Goal: Task Accomplishment & Management: Manage account settings

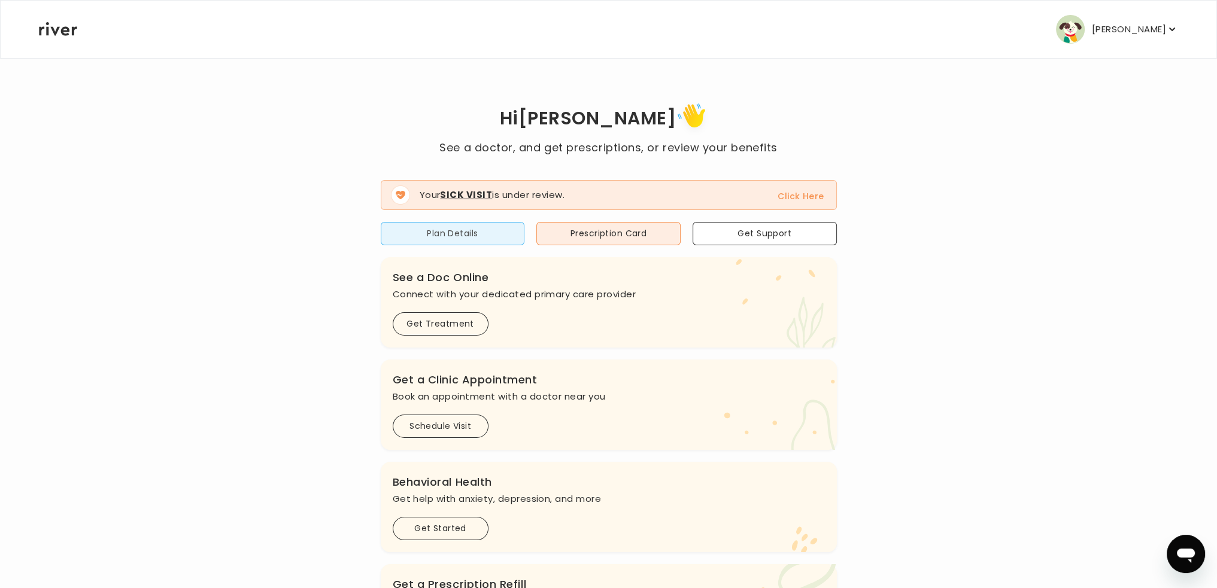
click at [461, 230] on button "Plan Details" at bounding box center [453, 233] width 144 height 23
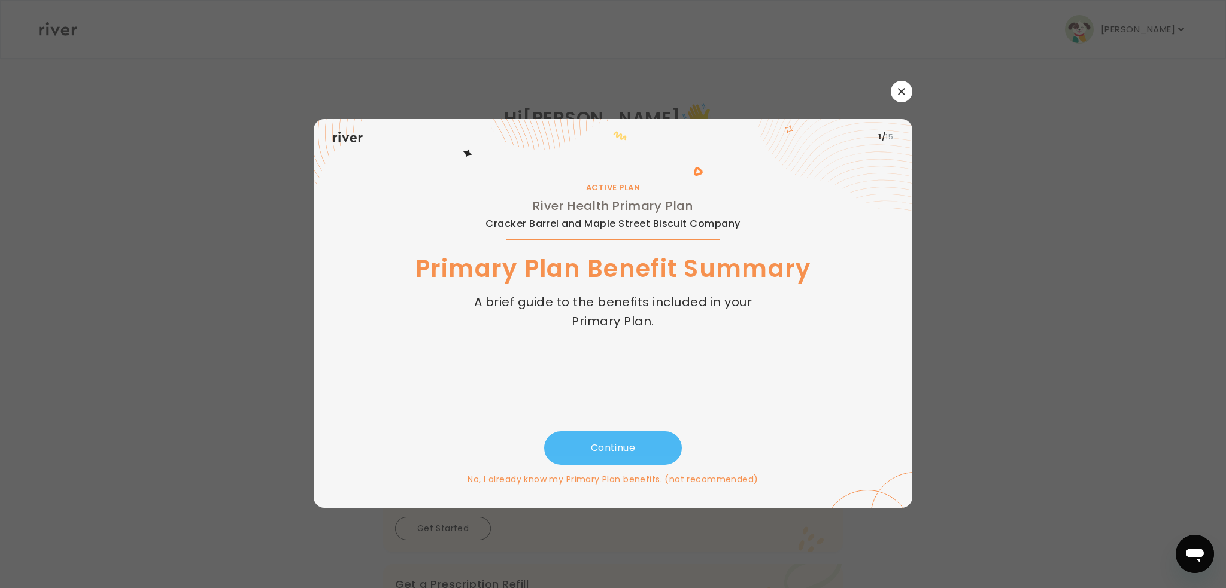
click at [609, 447] on button "Continue" at bounding box center [613, 448] width 138 height 34
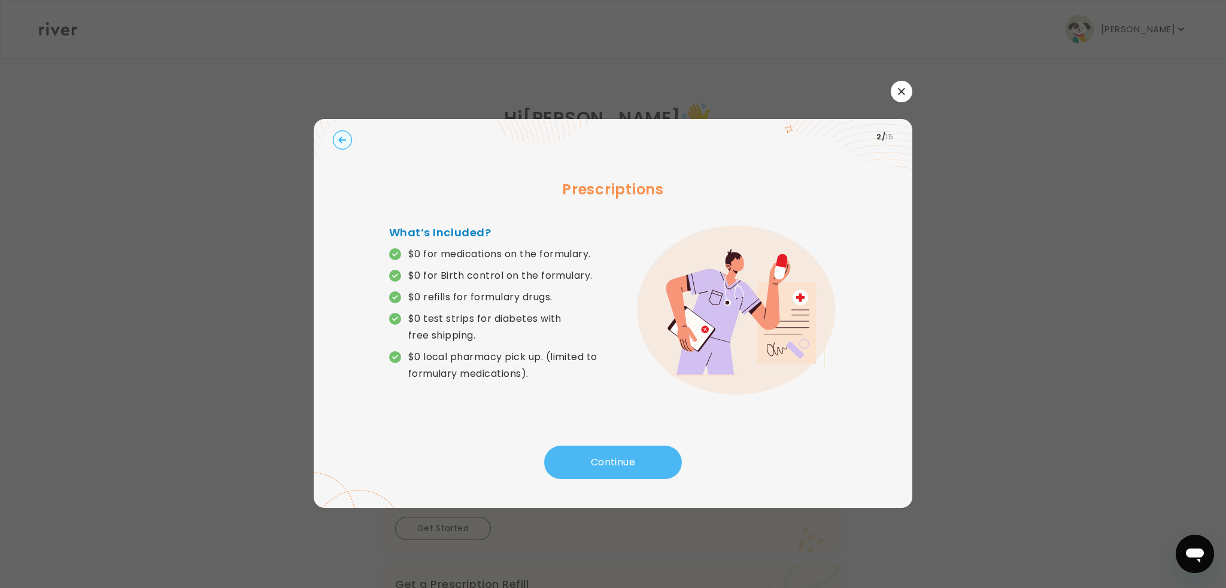
click at [619, 456] on button "Continue" at bounding box center [613, 463] width 138 height 34
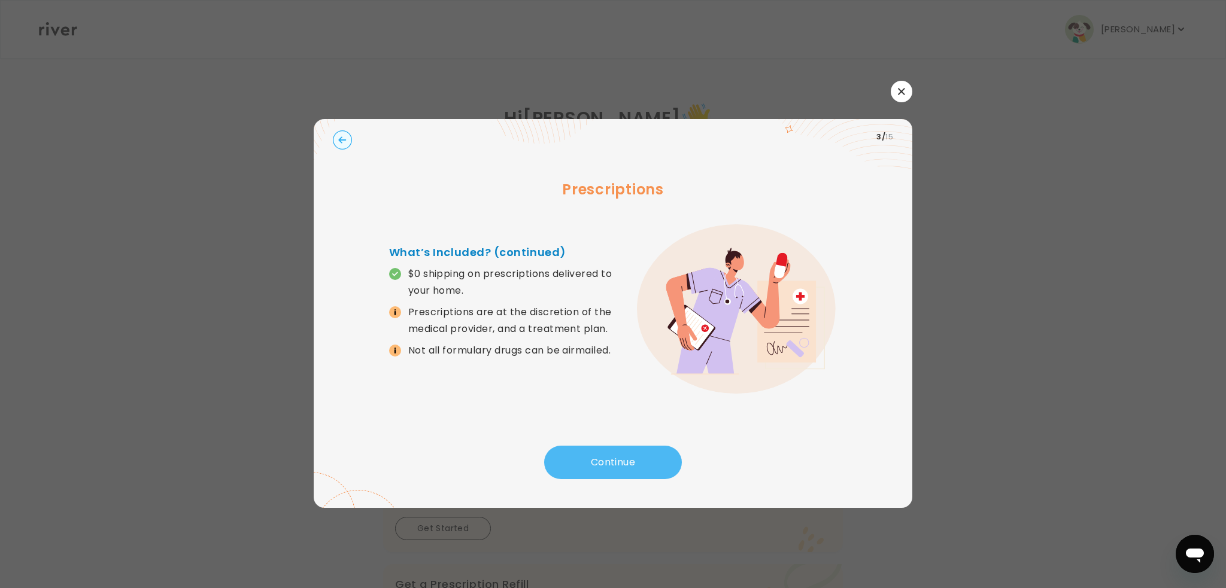
click at [612, 459] on button "Continue" at bounding box center [613, 463] width 138 height 34
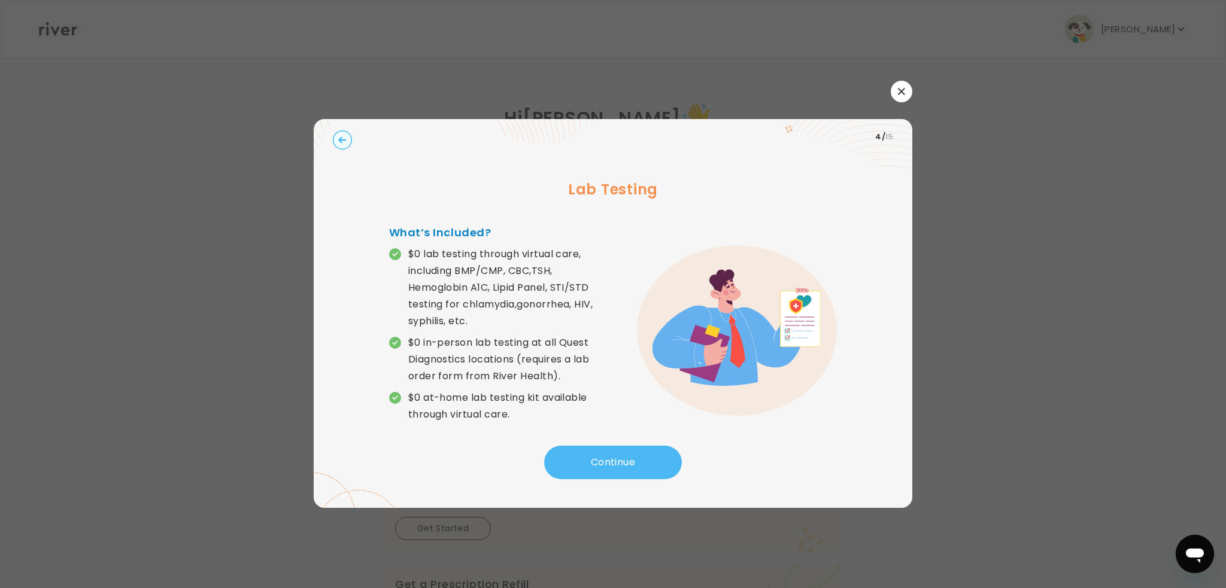
click at [589, 460] on button "Continue" at bounding box center [613, 463] width 138 height 34
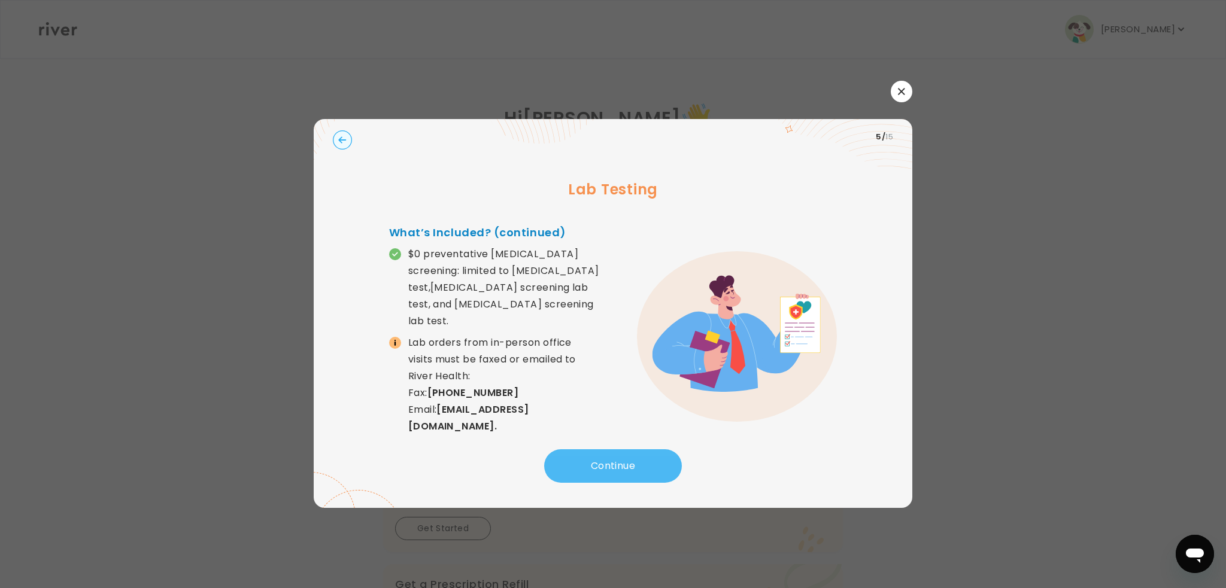
click at [589, 461] on button "Continue" at bounding box center [613, 466] width 138 height 34
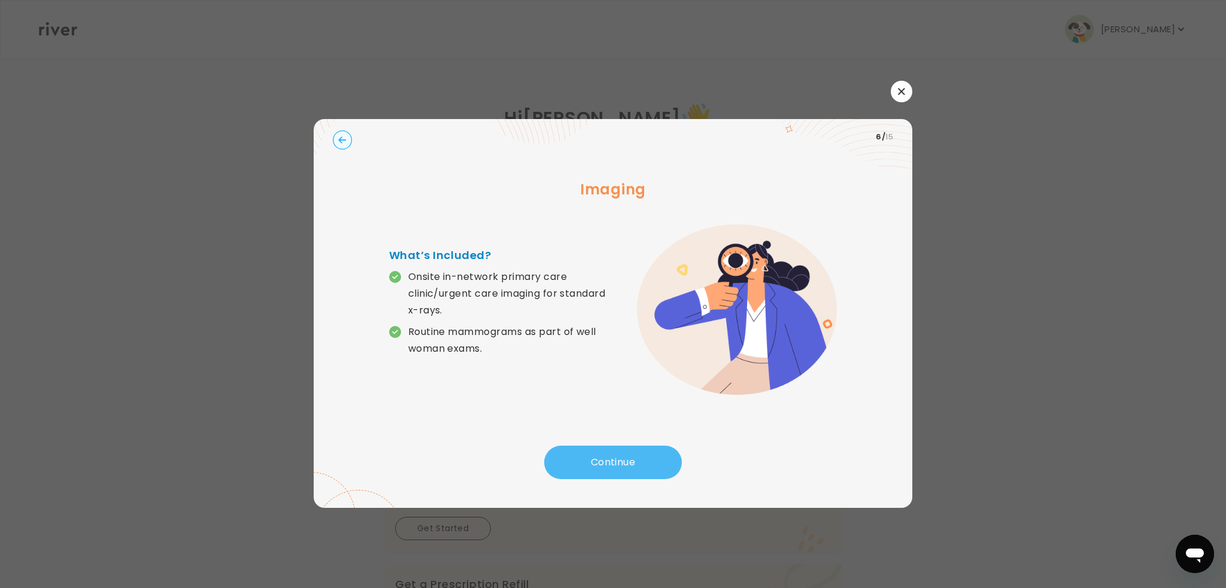
click at [588, 461] on button "Continue" at bounding box center [613, 463] width 138 height 34
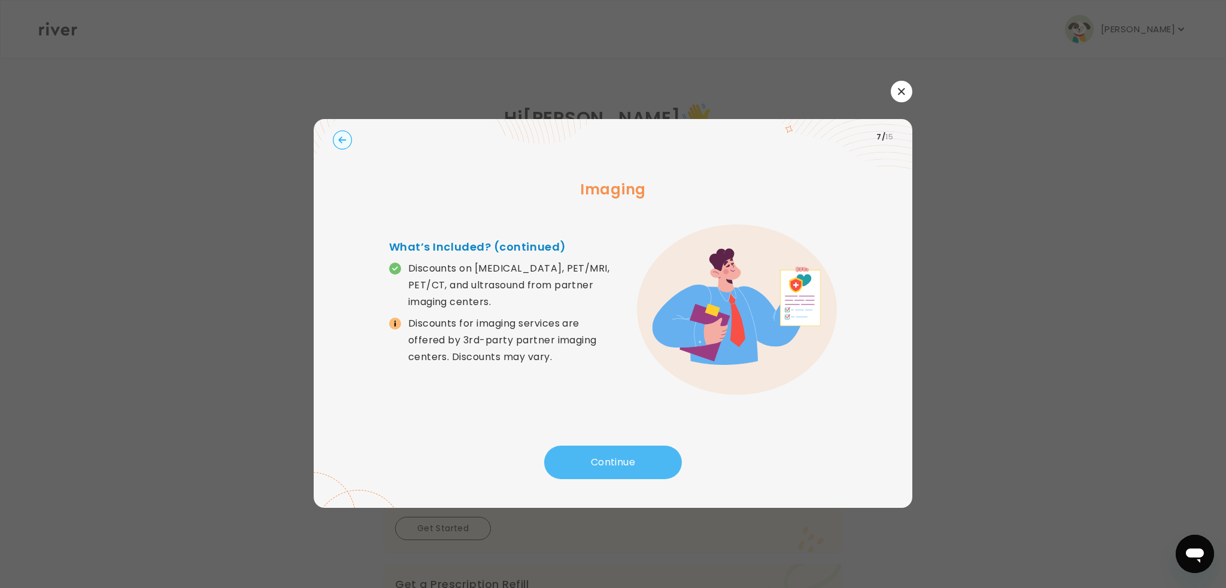
click at [588, 462] on button "Continue" at bounding box center [613, 463] width 138 height 34
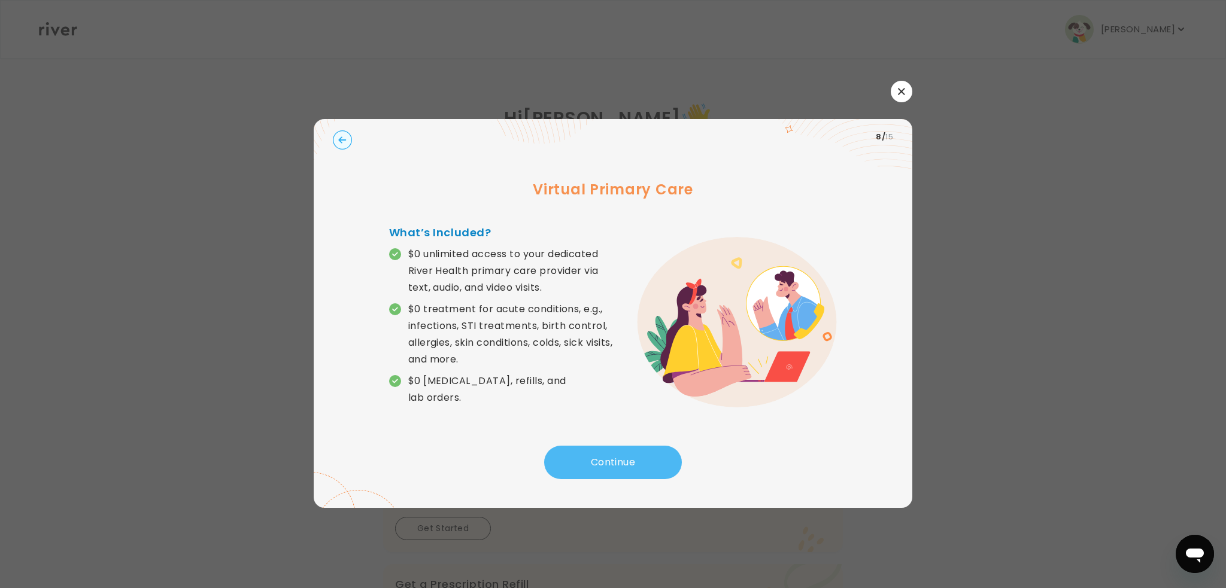
click at [588, 463] on button "Continue" at bounding box center [613, 463] width 138 height 34
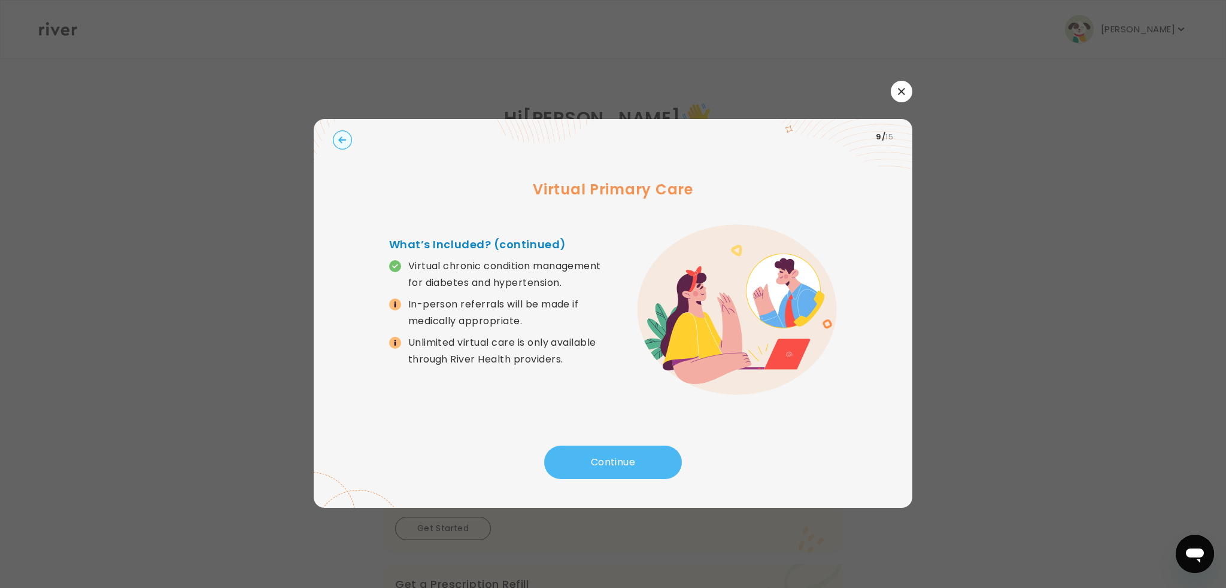
click at [588, 463] on button "Continue" at bounding box center [613, 463] width 138 height 34
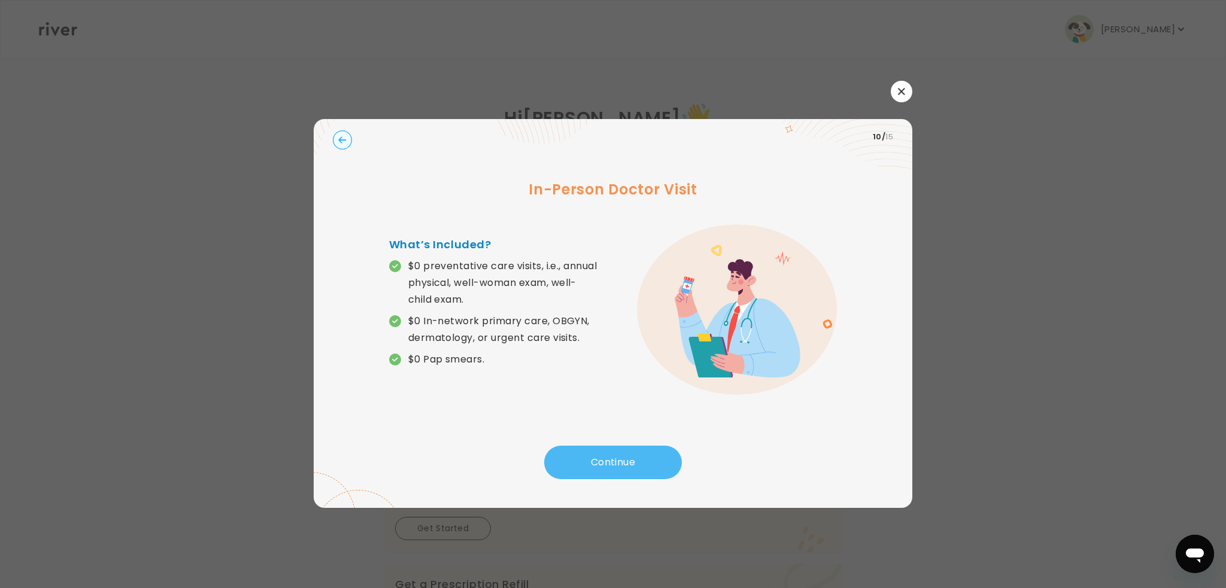
click at [588, 463] on button "Continue" at bounding box center [613, 463] width 138 height 34
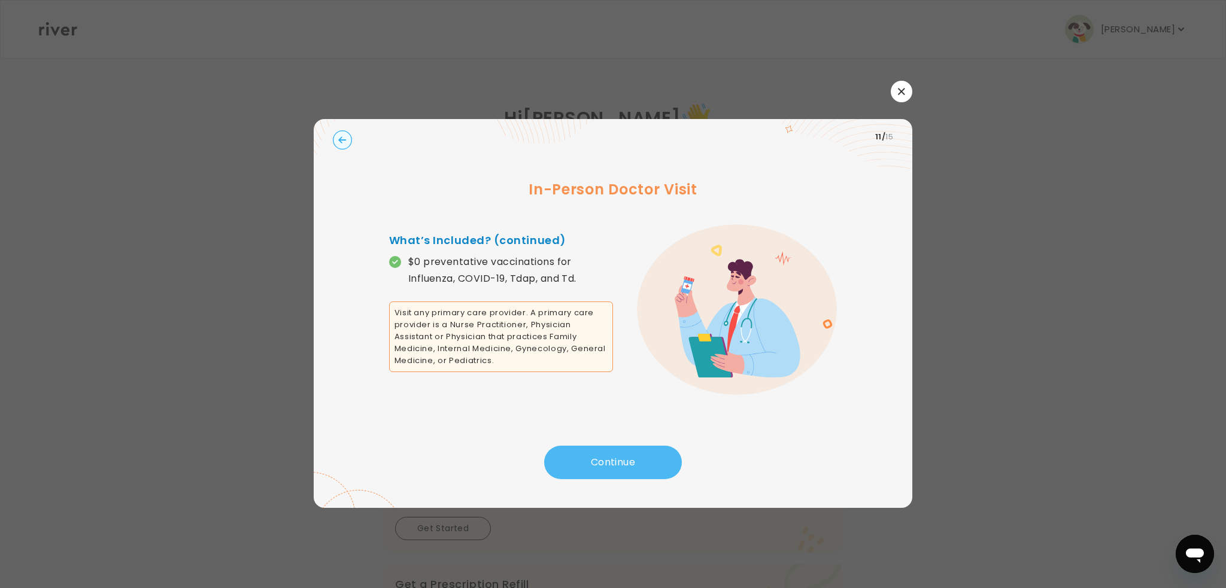
click at [586, 464] on button "Continue" at bounding box center [613, 463] width 138 height 34
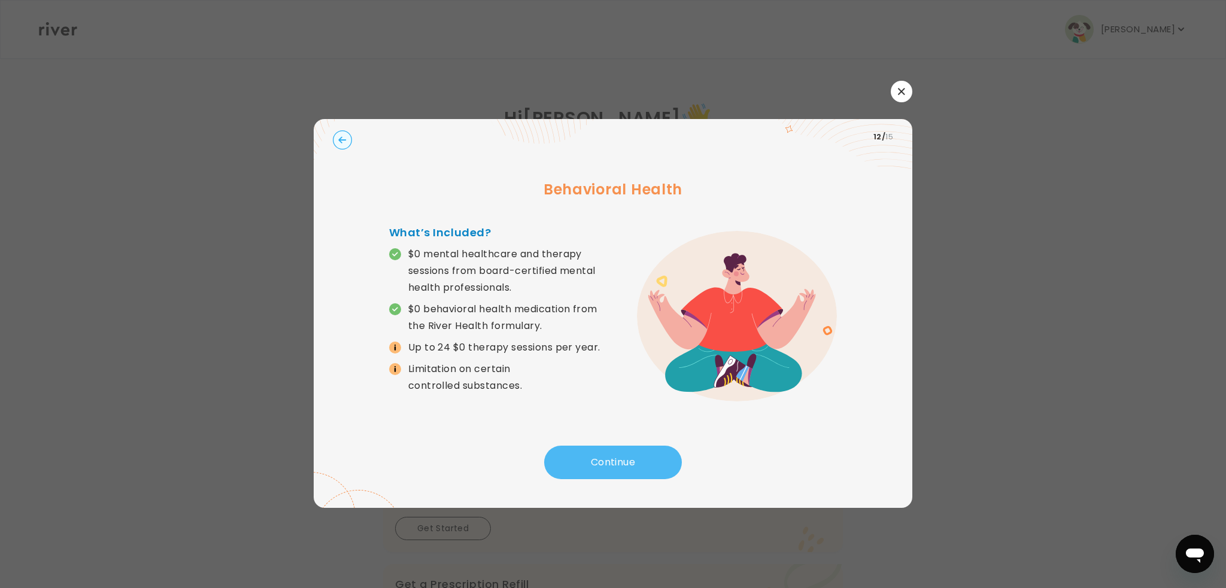
click at [586, 464] on button "Continue" at bounding box center [613, 463] width 138 height 34
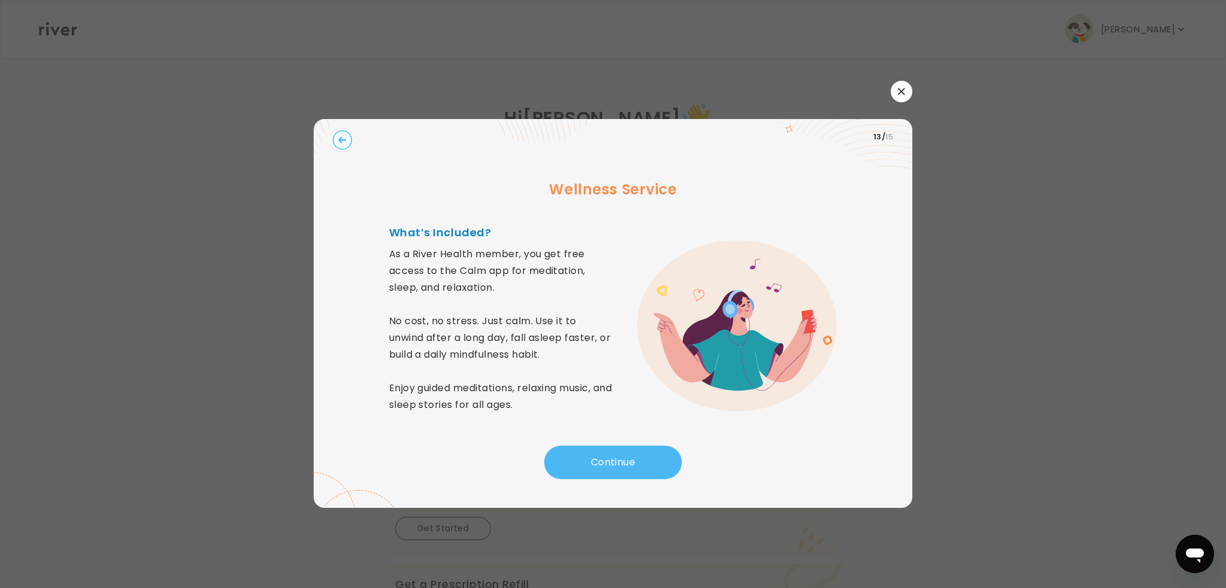
click at [586, 464] on button "Continue" at bounding box center [613, 463] width 138 height 34
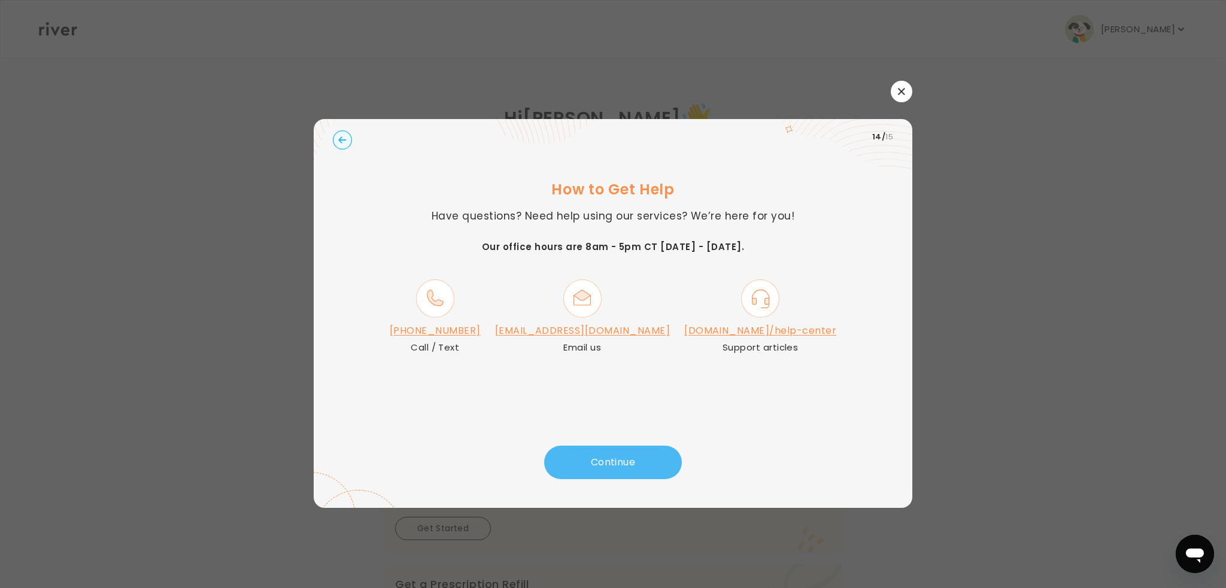
click at [586, 464] on button "Continue" at bounding box center [613, 463] width 138 height 34
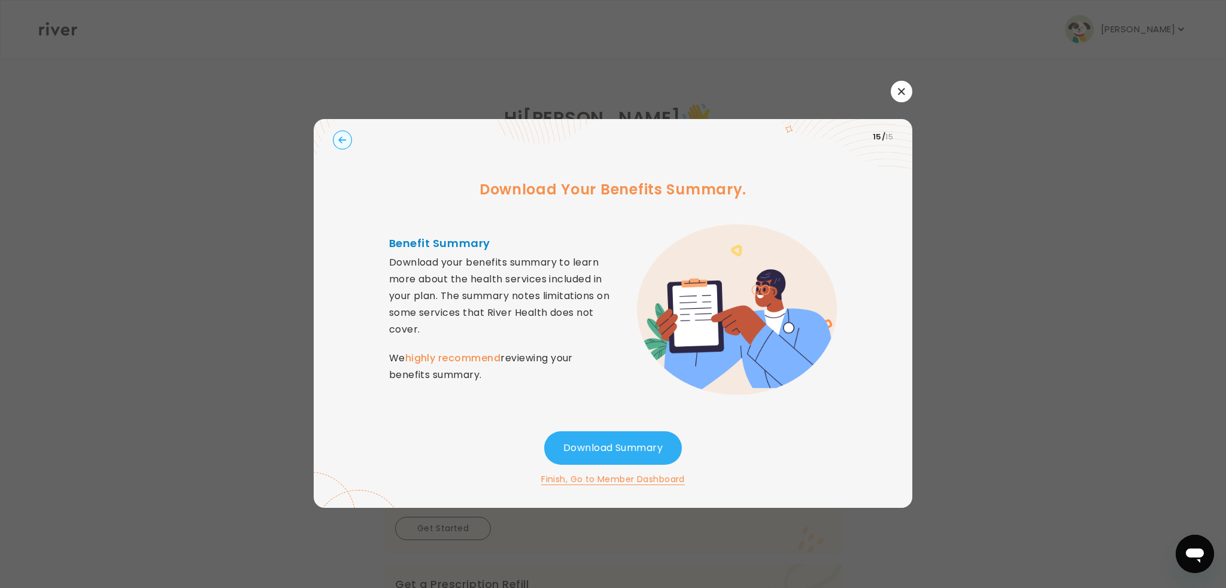
click at [591, 477] on button "Finish, Go to Member Dashboard" at bounding box center [613, 479] width 144 height 14
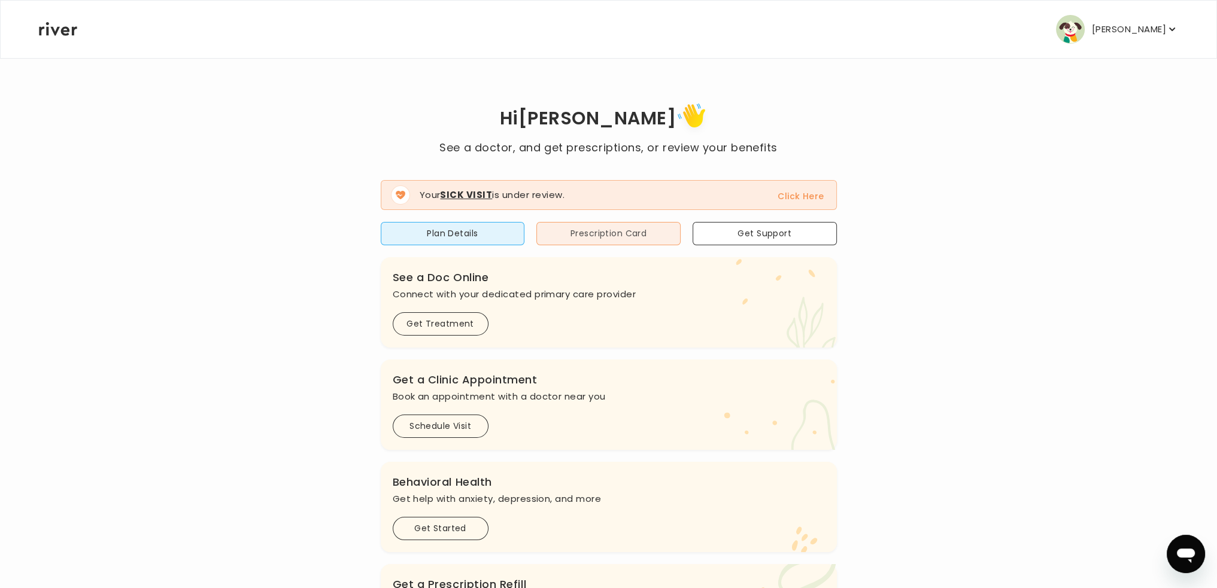
click at [630, 233] on button "Prescription Card" at bounding box center [608, 233] width 144 height 23
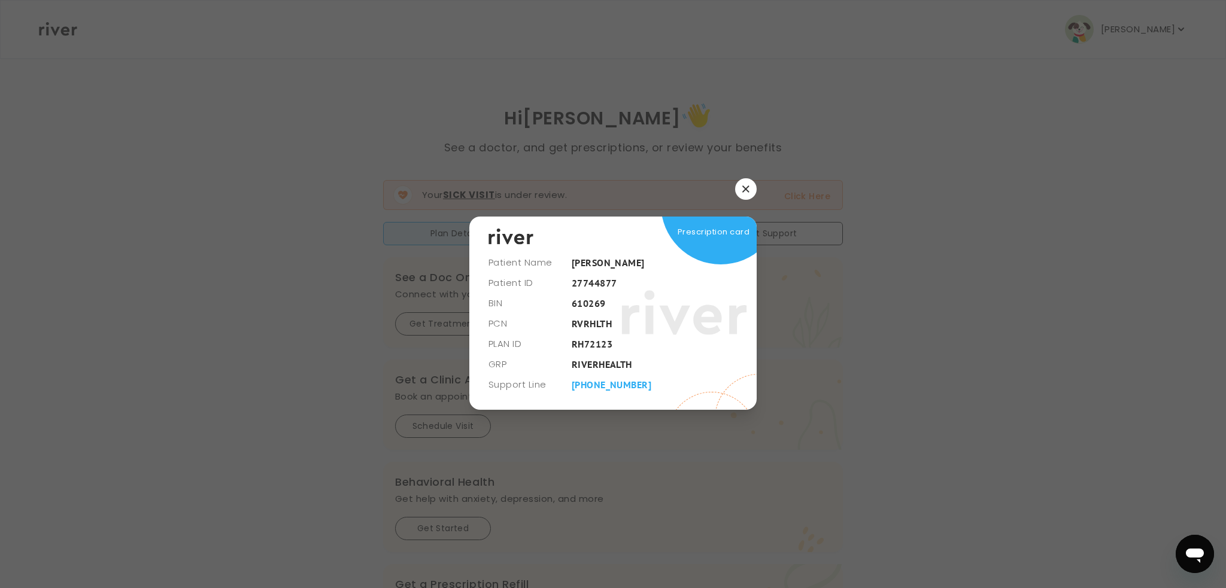
click at [744, 189] on icon "button" at bounding box center [745, 189] width 7 height 7
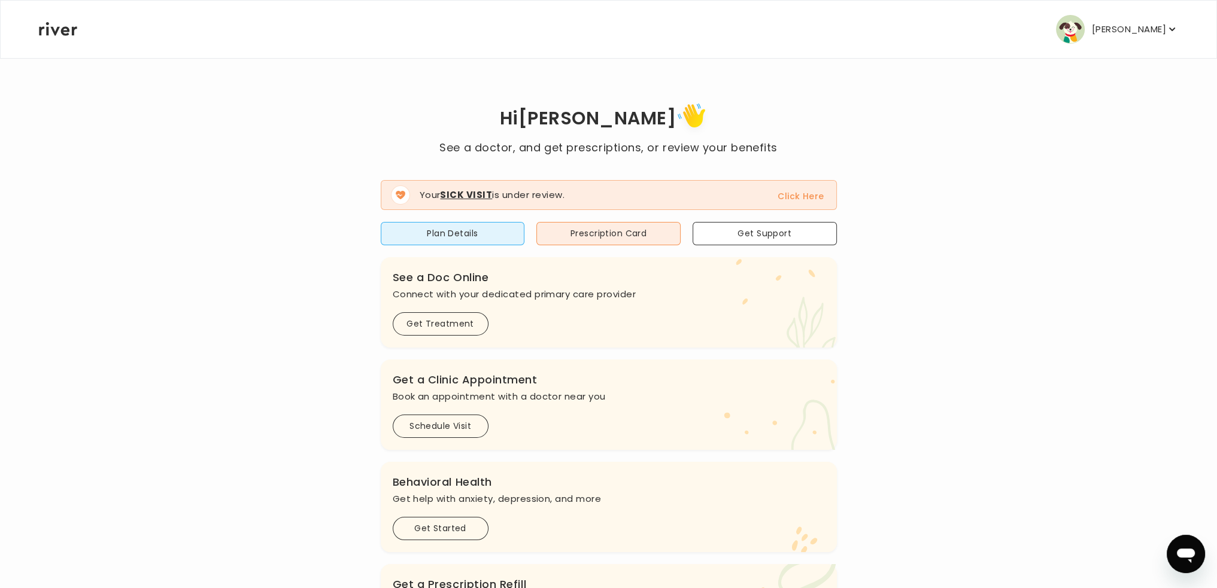
click at [1170, 29] on icon "button" at bounding box center [1172, 30] width 6 height 4
click at [987, 113] on div "Hi Scott See a doctor, and get prescriptions, or review your benefits Your Sick…" at bounding box center [608, 428] width 1140 height 658
click at [72, 29] on icon at bounding box center [58, 29] width 38 height 14
click at [630, 233] on button "Prescription Card" at bounding box center [608, 233] width 144 height 23
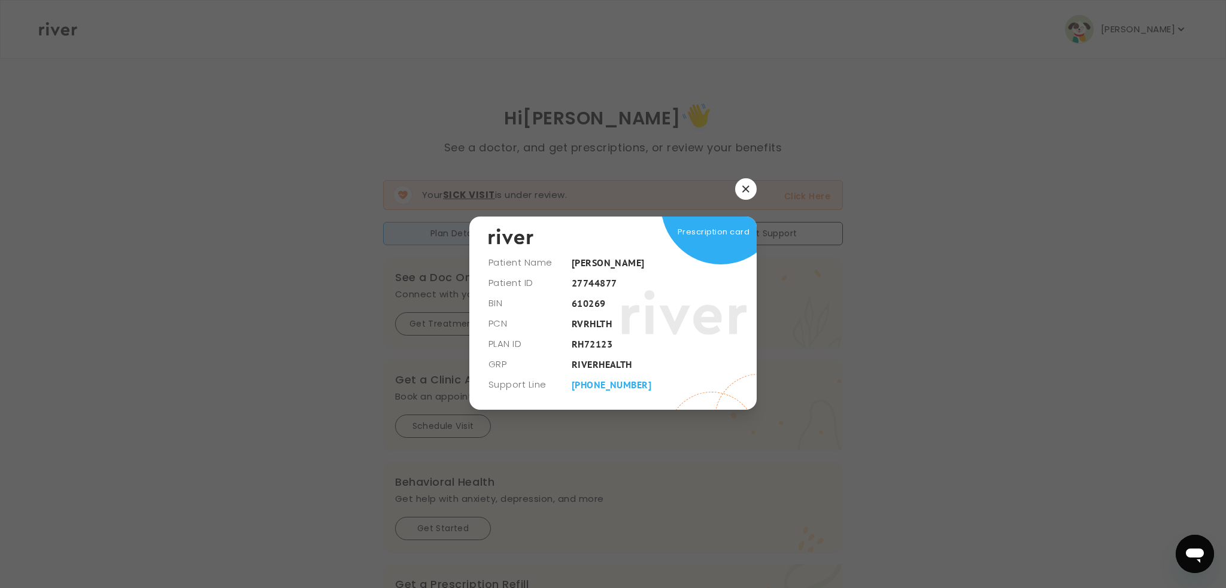
click at [741, 189] on button "button" at bounding box center [746, 189] width 22 height 22
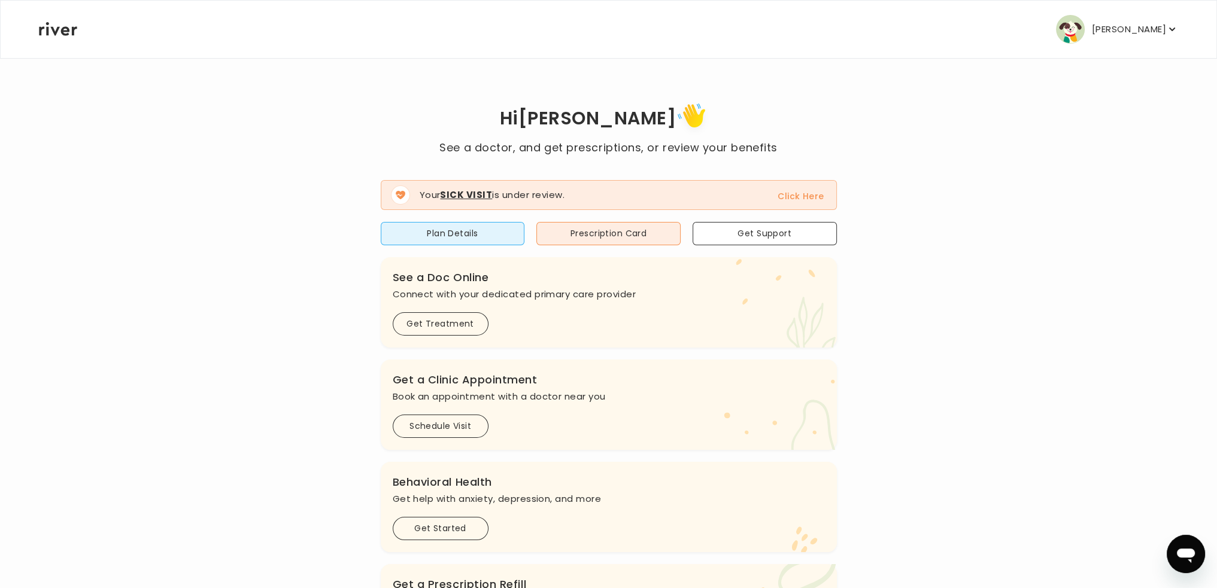
click at [450, 430] on button "Schedule Visit" at bounding box center [441, 426] width 96 height 23
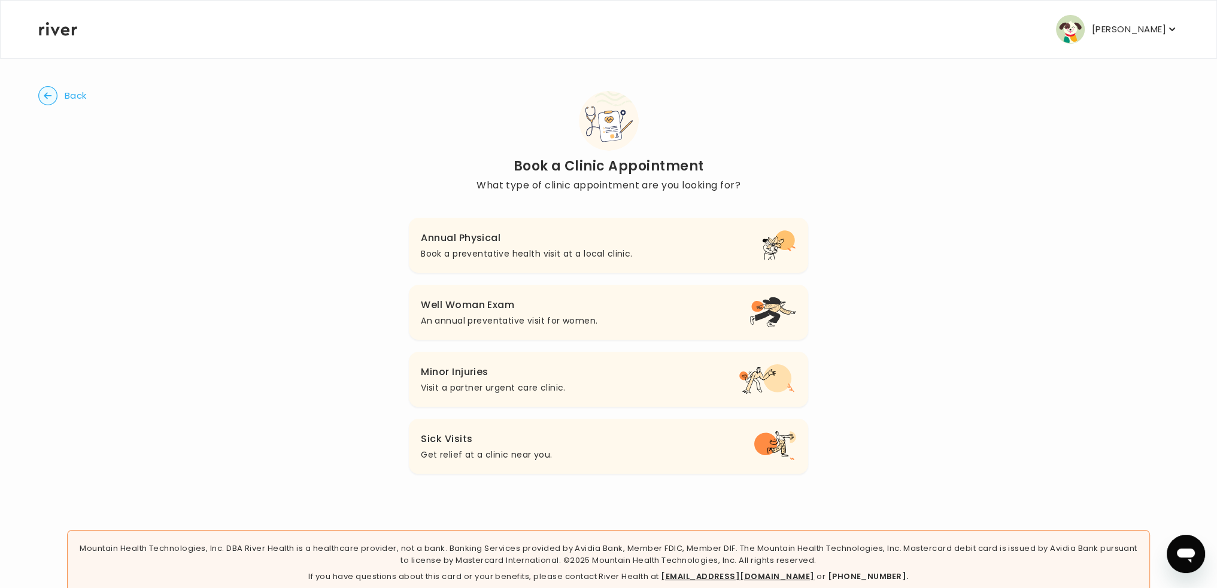
click at [457, 442] on h3 "Sick Visits" at bounding box center [486, 439] width 131 height 17
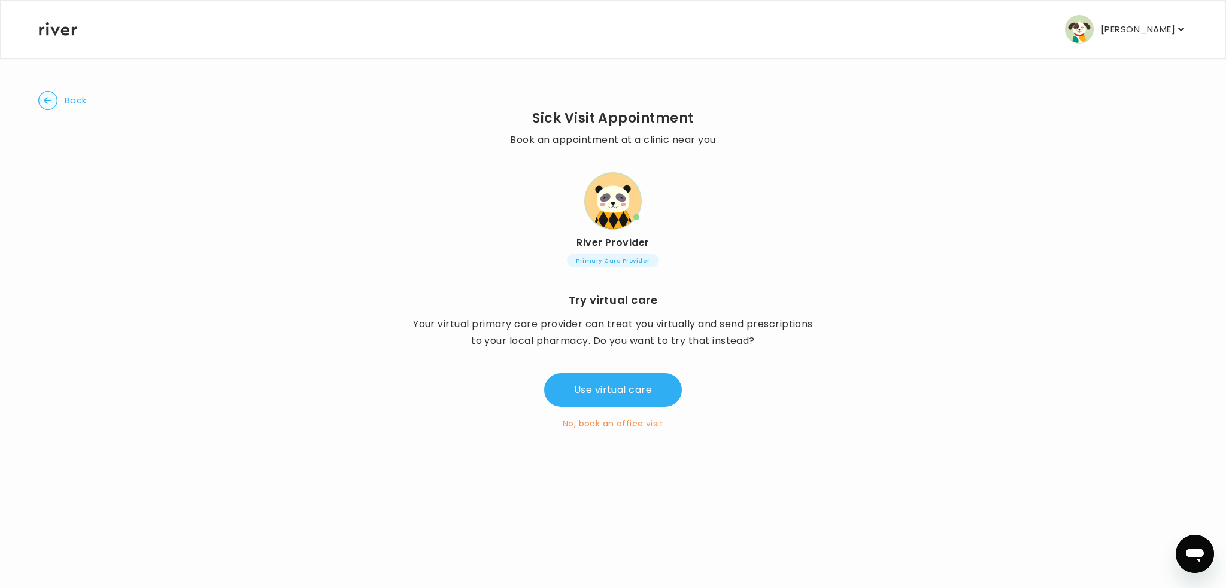
click at [598, 423] on button "No, book an office visit" at bounding box center [613, 424] width 101 height 14
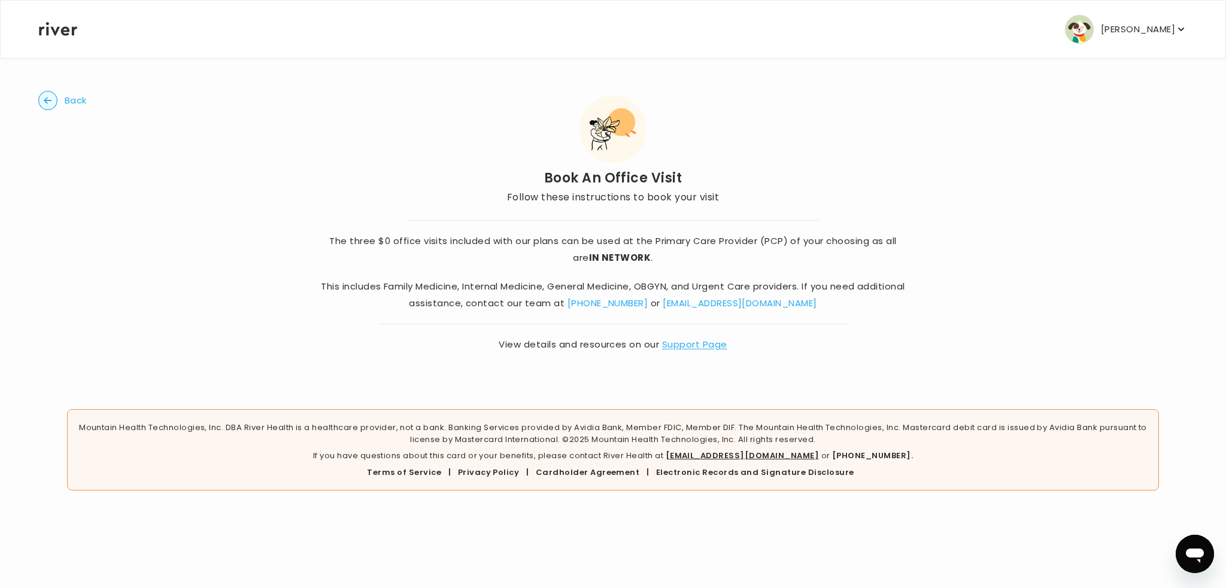
click at [84, 101] on span "Back" at bounding box center [76, 100] width 22 height 17
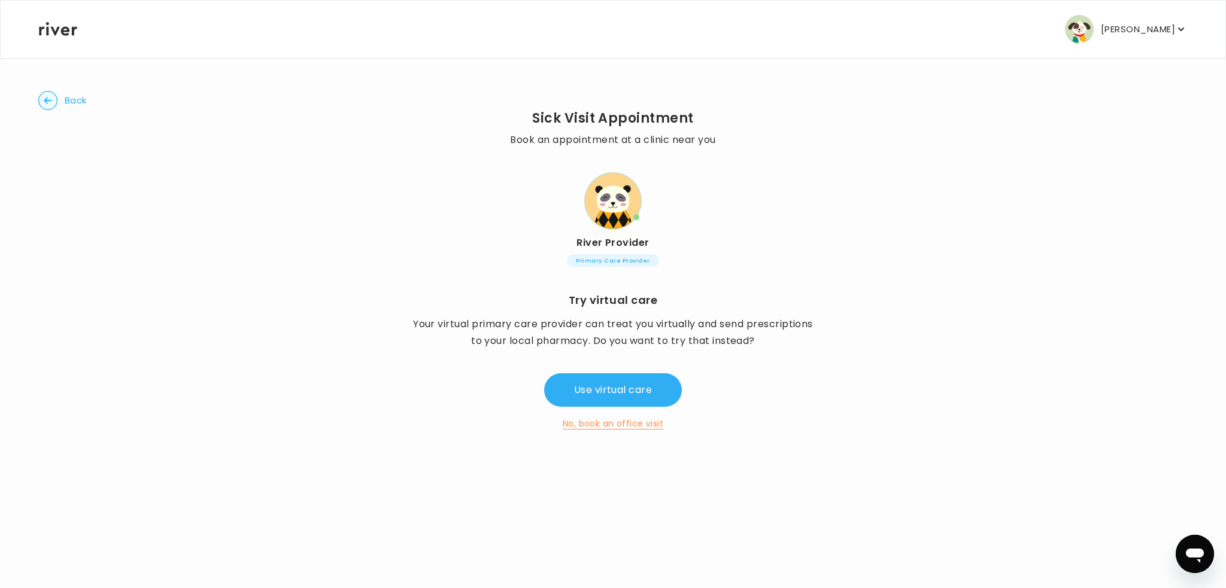
click at [77, 95] on span "Back" at bounding box center [76, 100] width 22 height 17
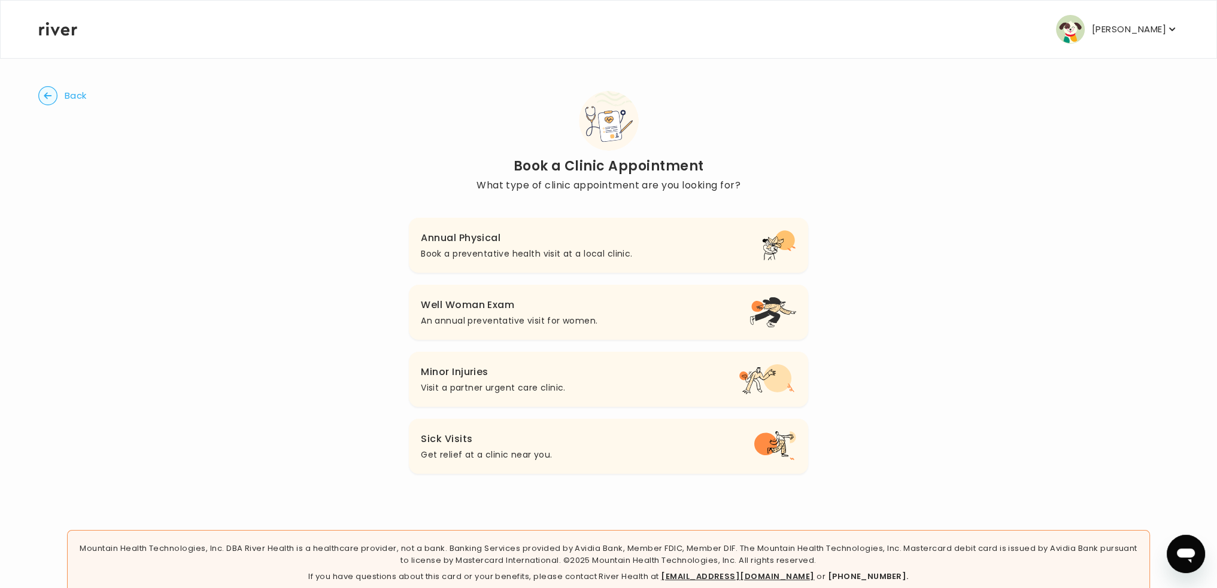
click at [467, 442] on h3 "Sick Visits" at bounding box center [486, 439] width 131 height 17
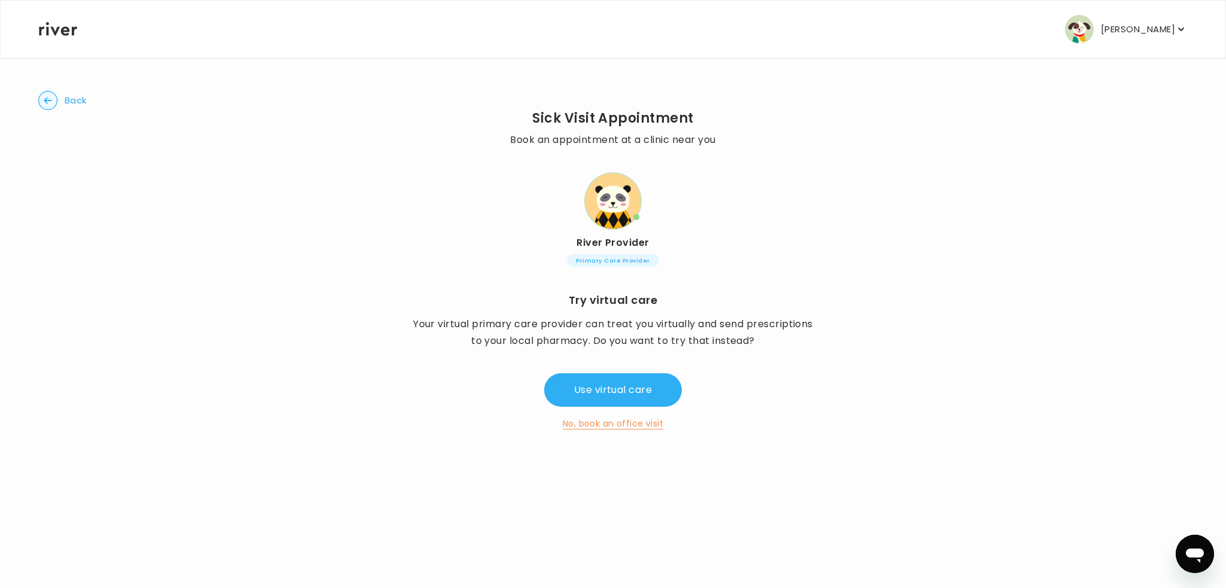
click at [613, 264] on span "Primary Care Provider" at bounding box center [613, 260] width 92 height 13
click at [593, 426] on button "No, book an office visit" at bounding box center [613, 424] width 101 height 14
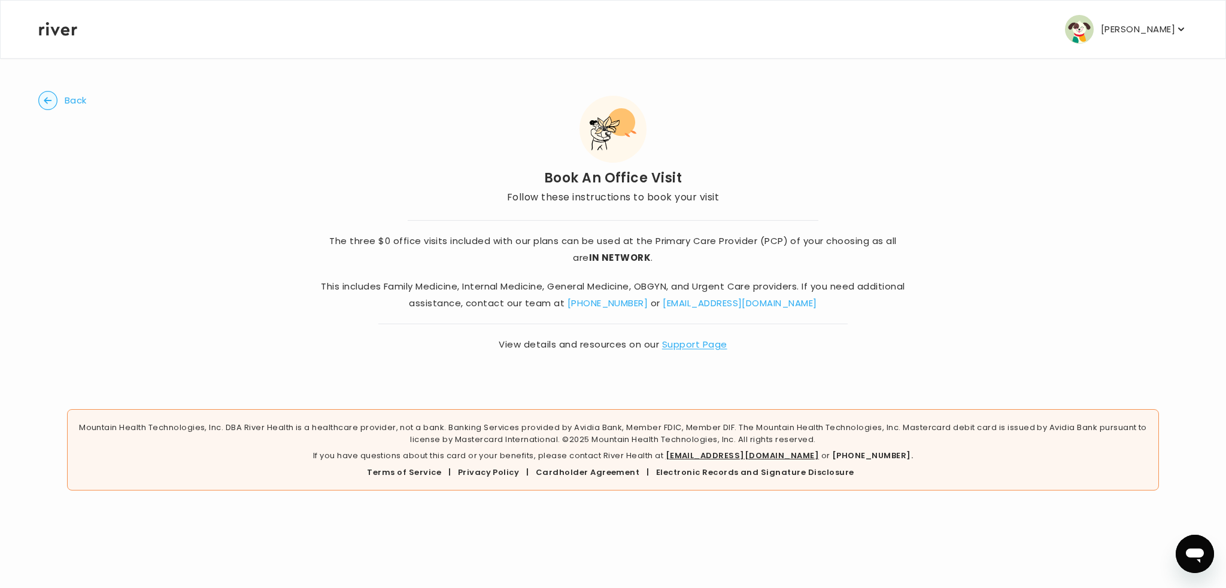
click at [59, 99] on button "Back" at bounding box center [62, 100] width 48 height 19
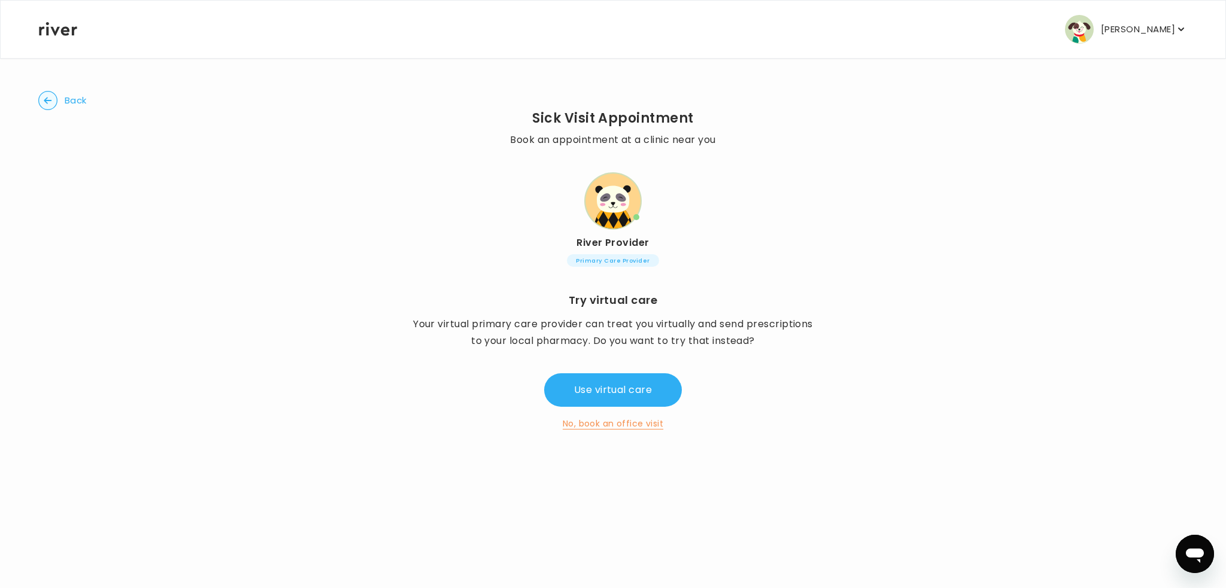
click at [59, 99] on button "Back" at bounding box center [62, 100] width 48 height 19
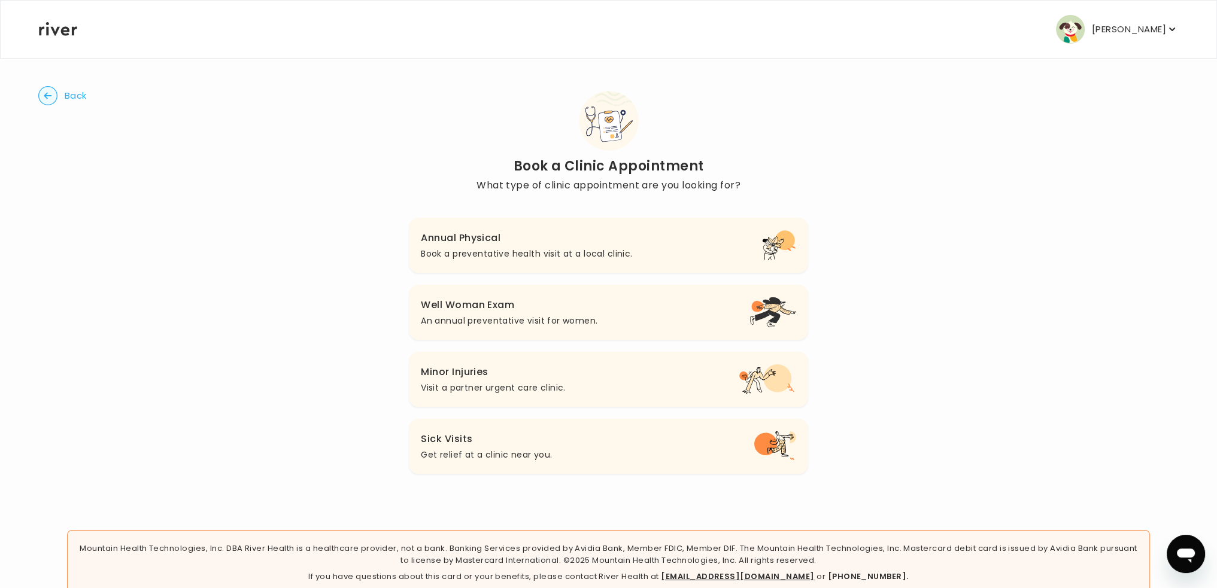
click at [79, 96] on span "Back" at bounding box center [76, 95] width 22 height 17
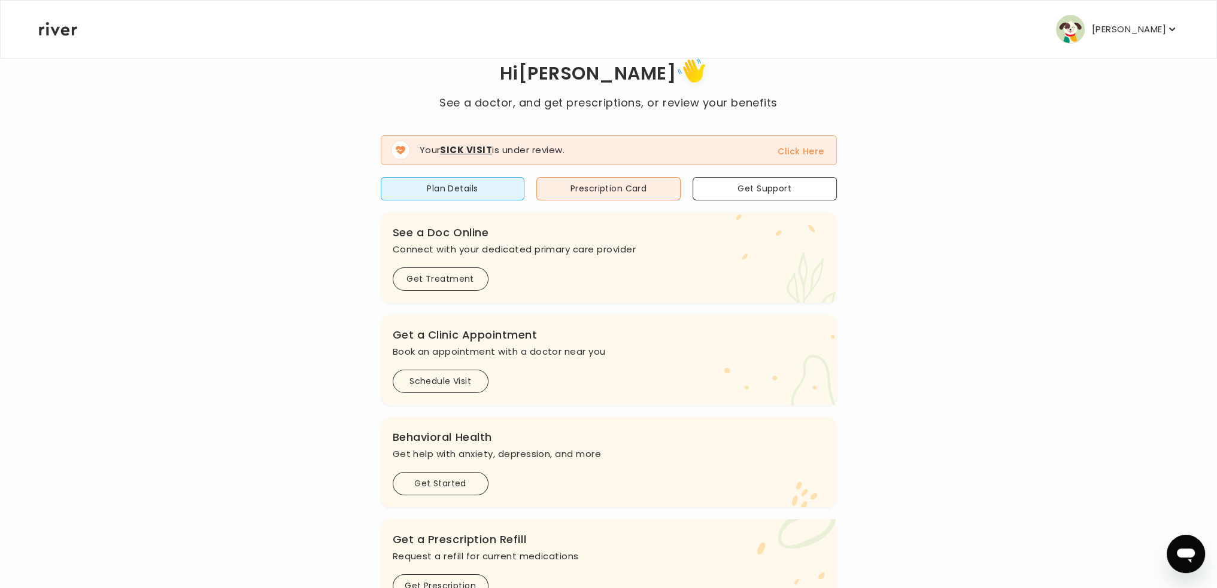
scroll to position [24, 0]
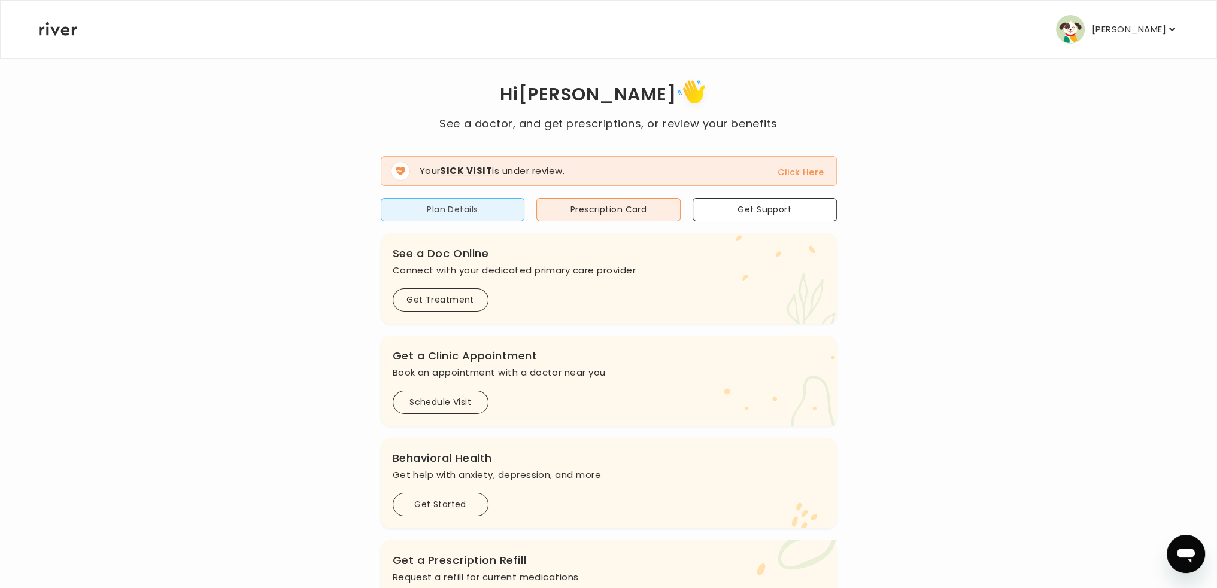
click at [469, 213] on button "Plan Details" at bounding box center [453, 209] width 144 height 23
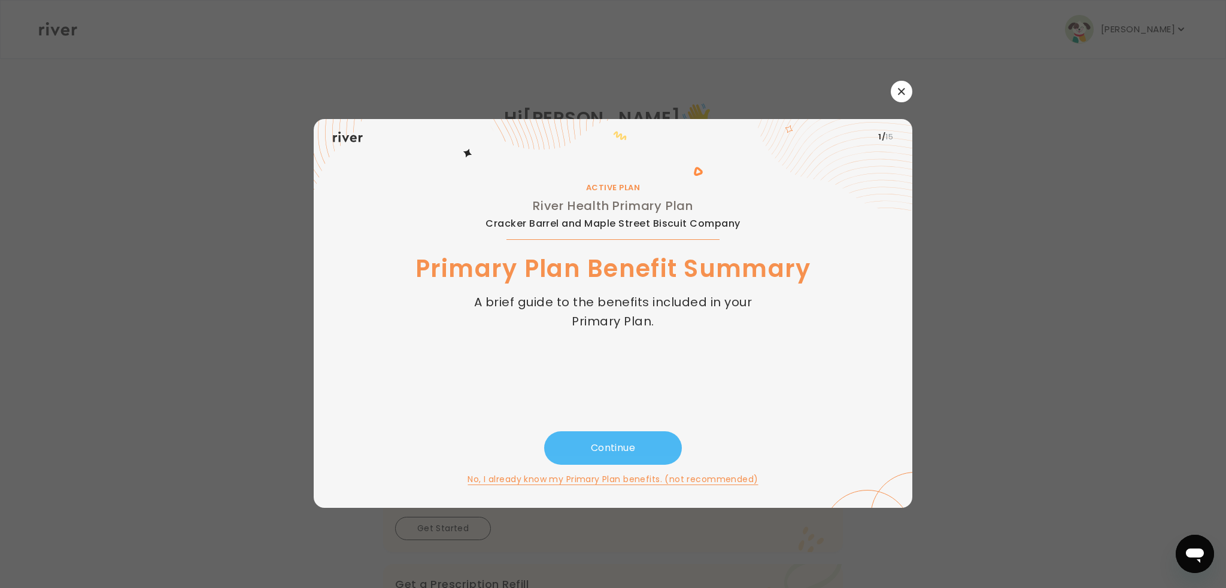
click at [635, 447] on button "Continue" at bounding box center [613, 448] width 138 height 34
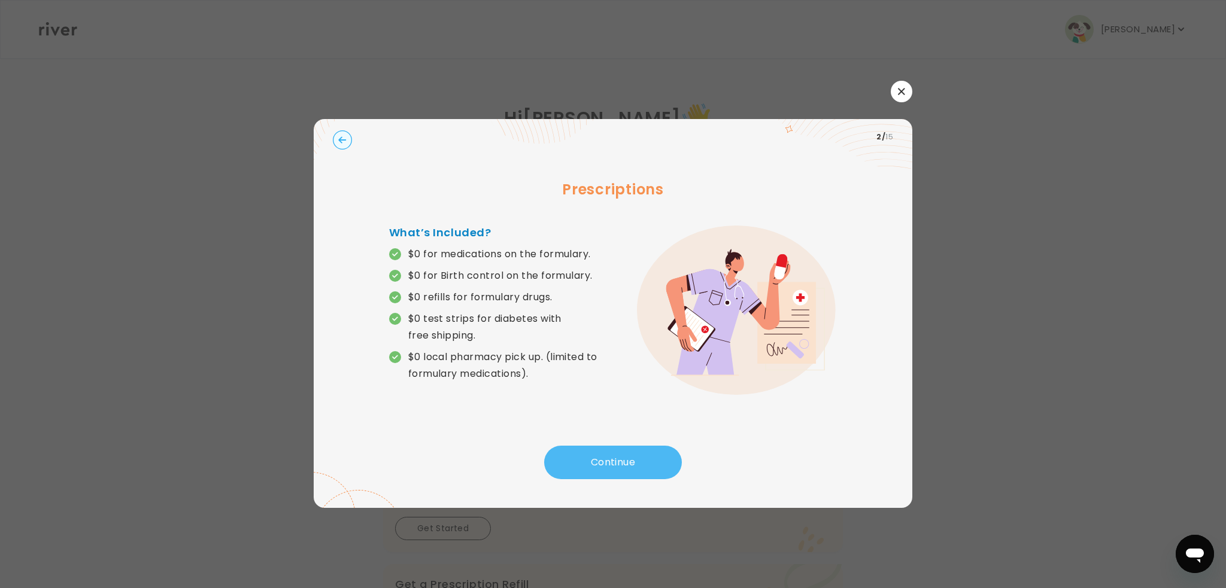
click at [630, 463] on button "Continue" at bounding box center [613, 463] width 138 height 34
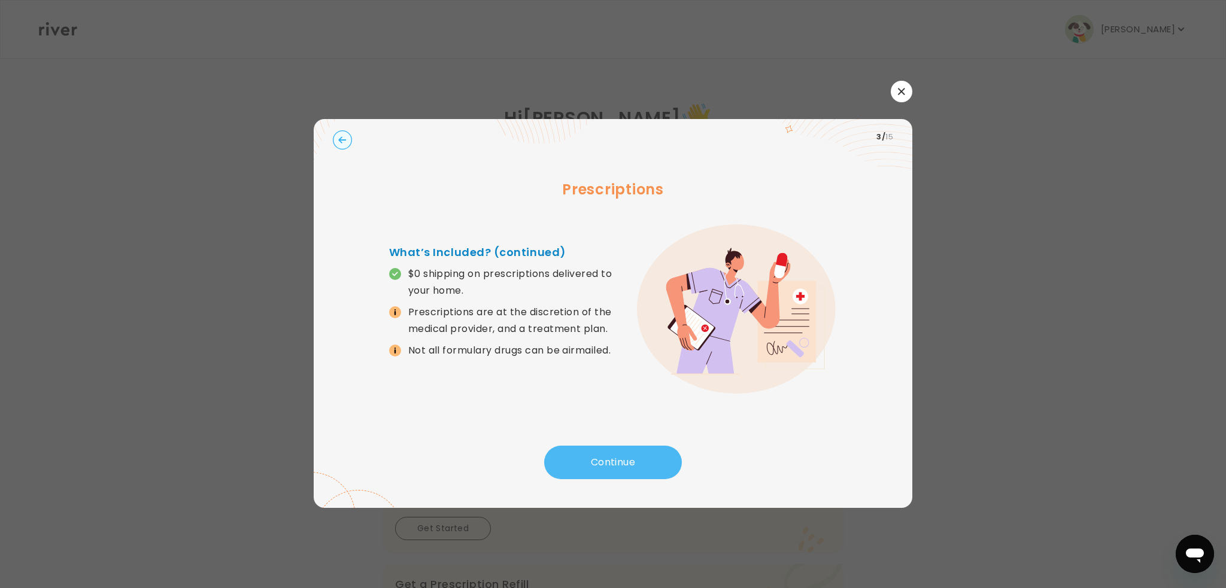
click at [628, 470] on button "Continue" at bounding box center [613, 463] width 138 height 34
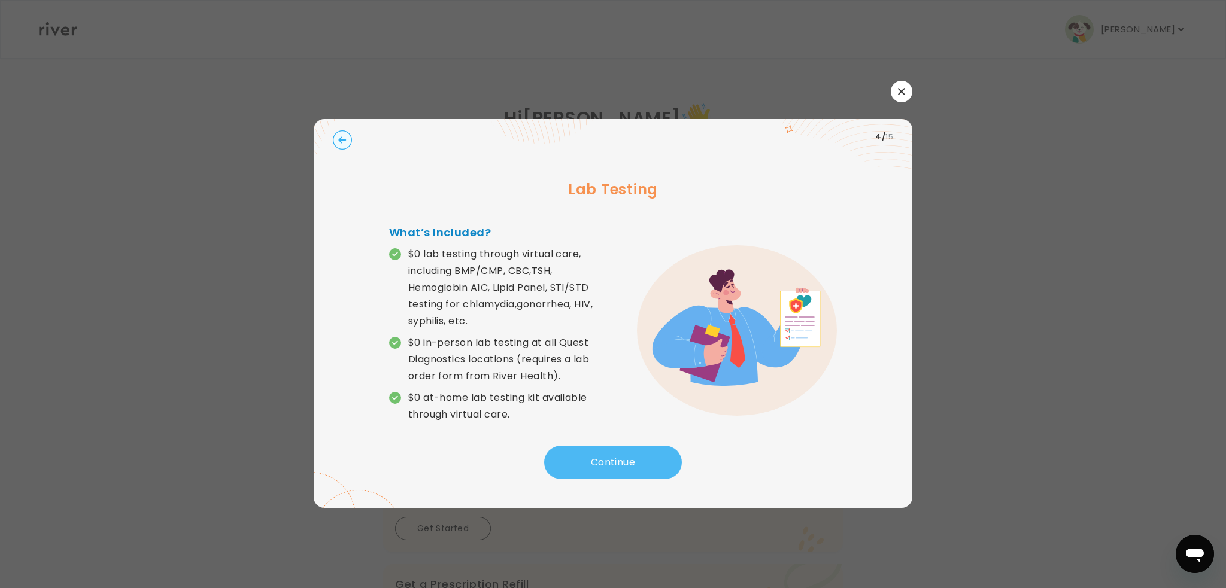
click at [632, 473] on button "Continue" at bounding box center [613, 463] width 138 height 34
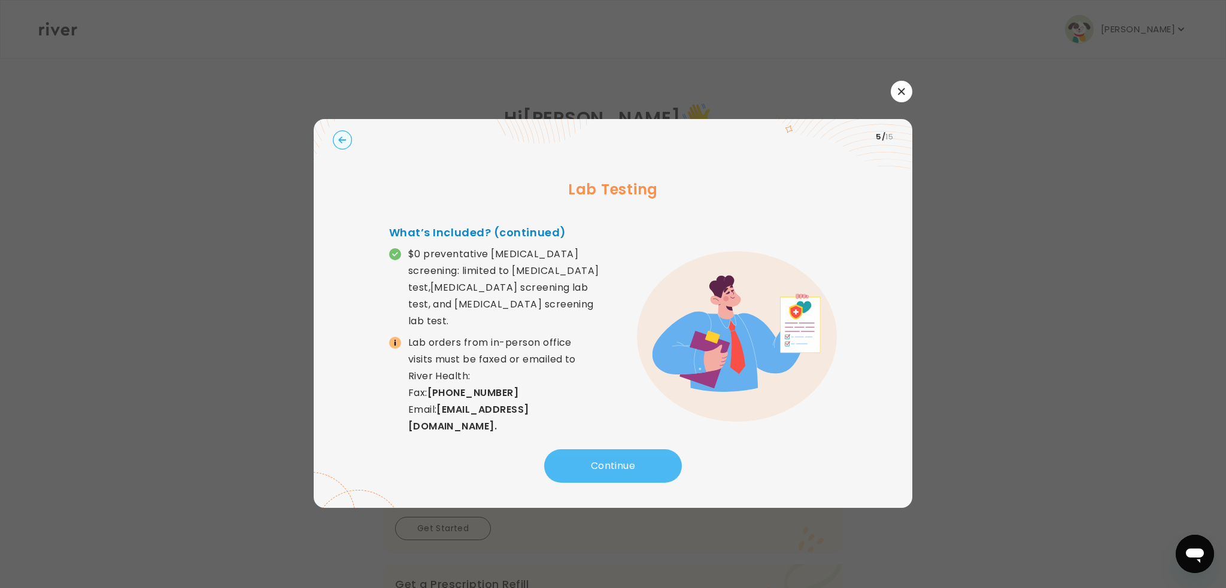
click at [636, 475] on button "Continue" at bounding box center [613, 466] width 138 height 34
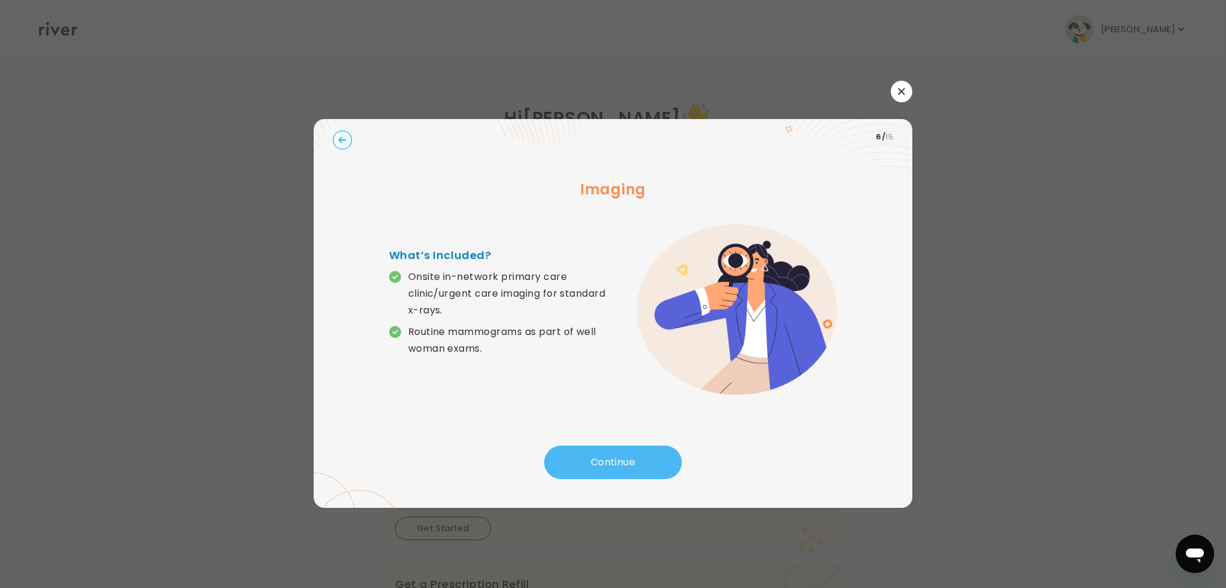
click at [609, 459] on button "Continue" at bounding box center [613, 463] width 138 height 34
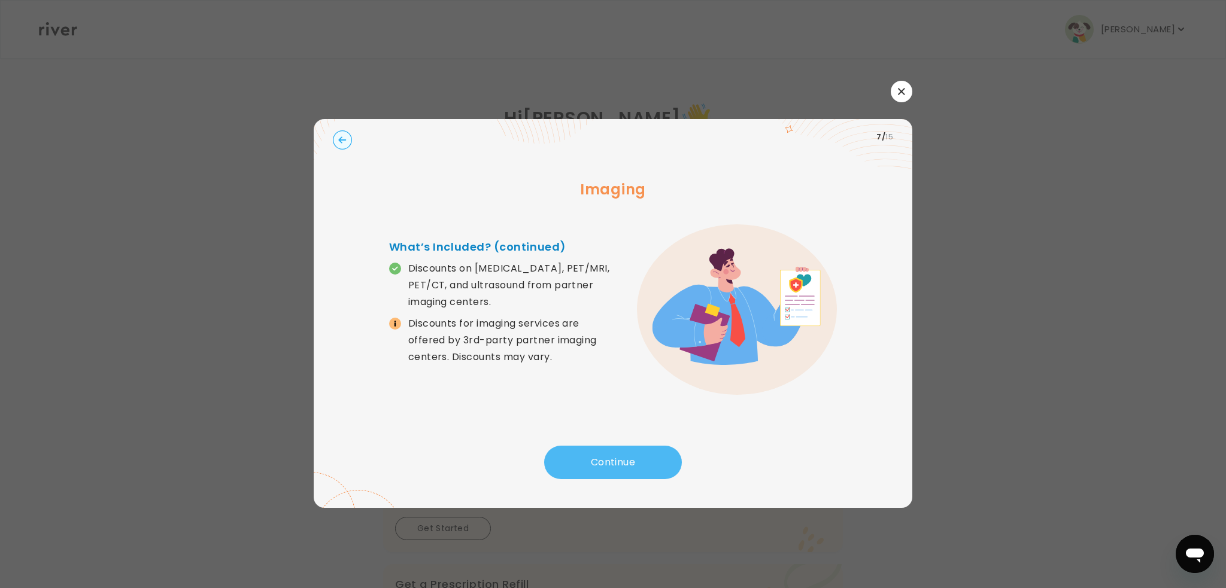
click at [609, 460] on button "Continue" at bounding box center [613, 463] width 138 height 34
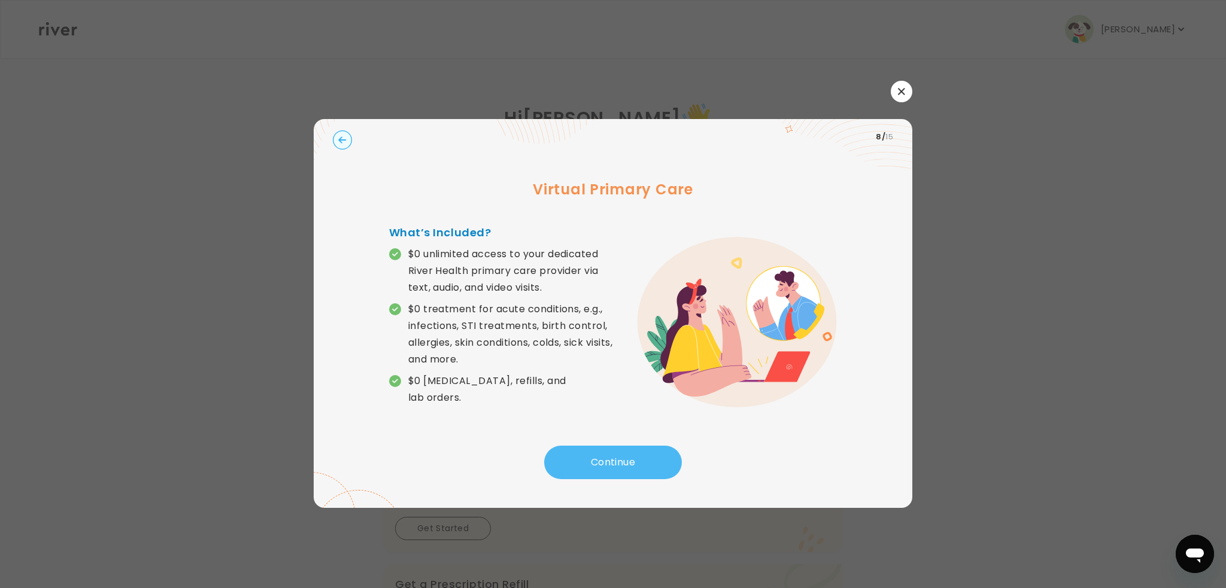
click at [627, 449] on button "Continue" at bounding box center [613, 463] width 138 height 34
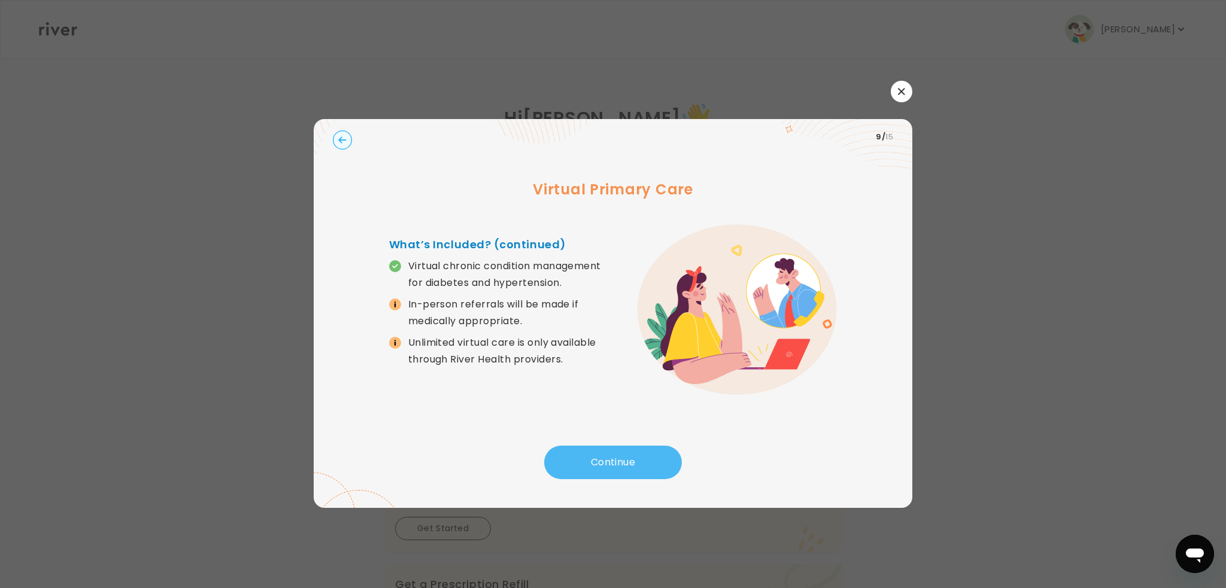
click at [627, 464] on button "Continue" at bounding box center [613, 463] width 138 height 34
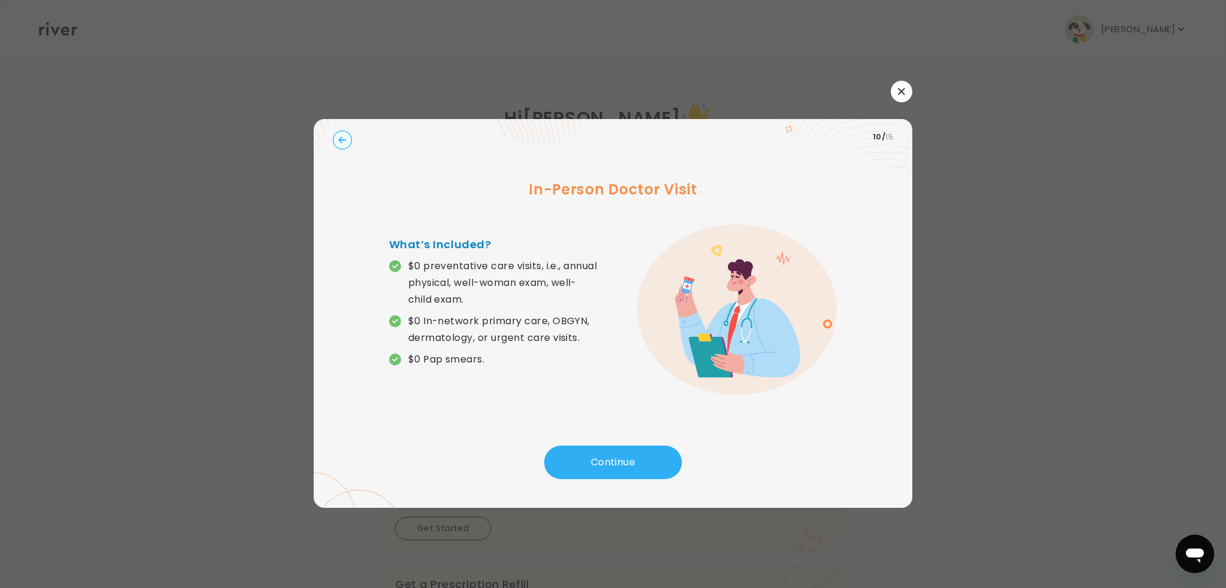
click at [341, 140] on icon "button" at bounding box center [342, 139] width 8 height 7
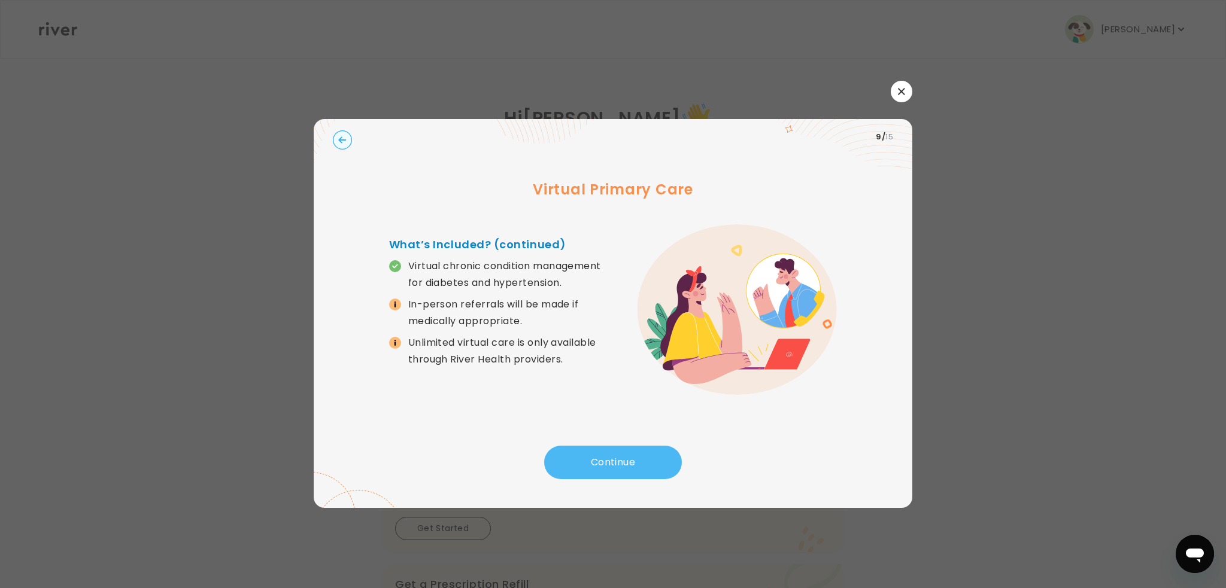
click at [608, 466] on button "Continue" at bounding box center [613, 463] width 138 height 34
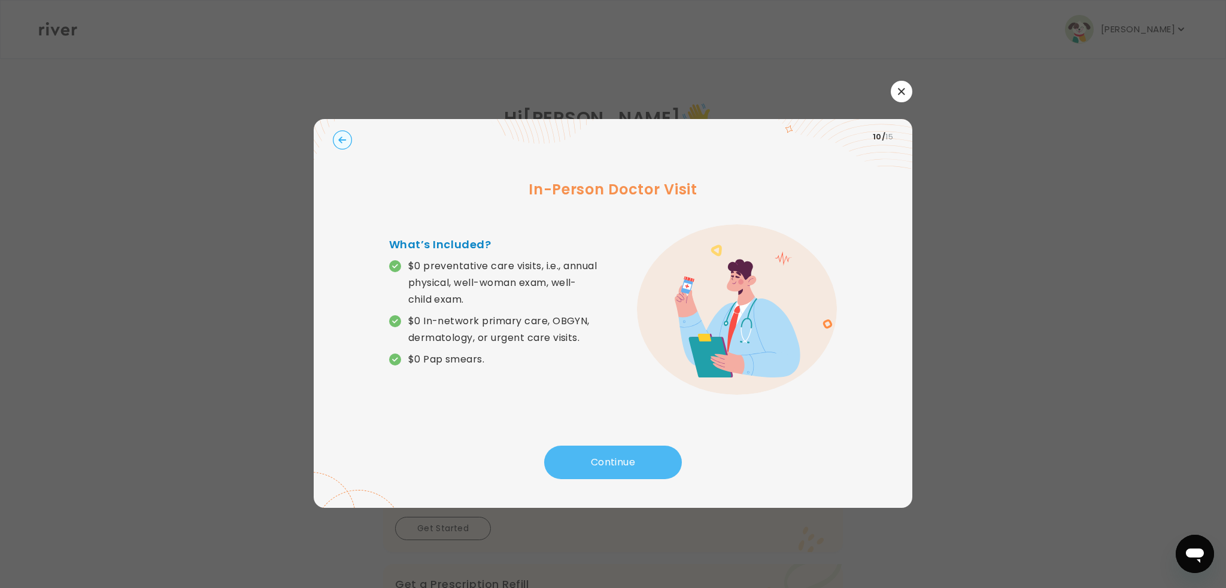
click at [608, 466] on button "Continue" at bounding box center [613, 463] width 138 height 34
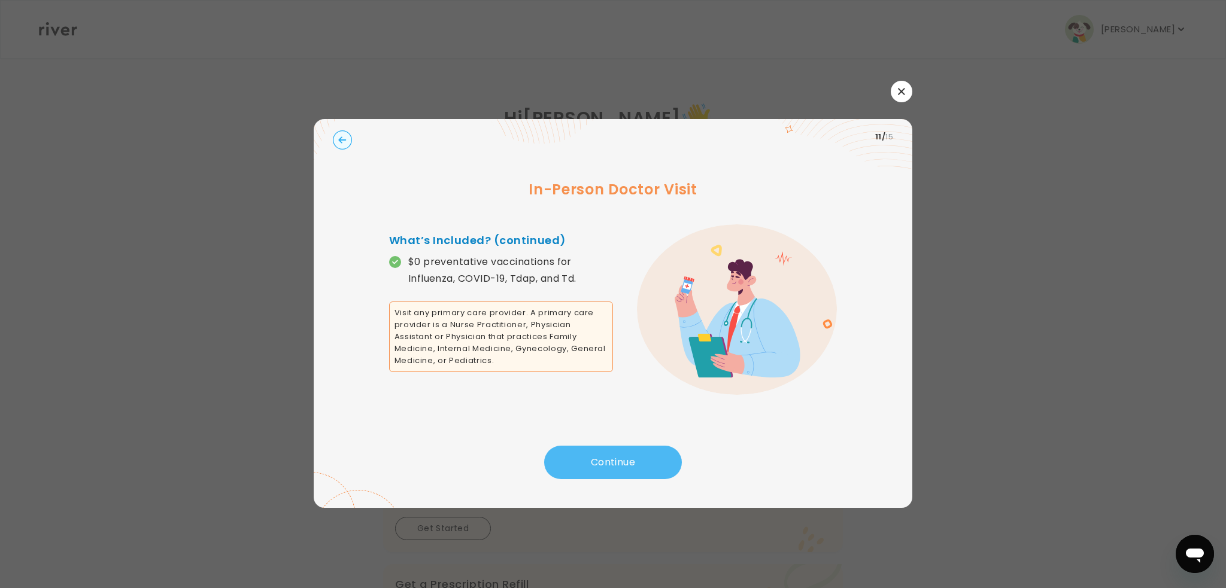
click at [608, 466] on button "Continue" at bounding box center [613, 463] width 138 height 34
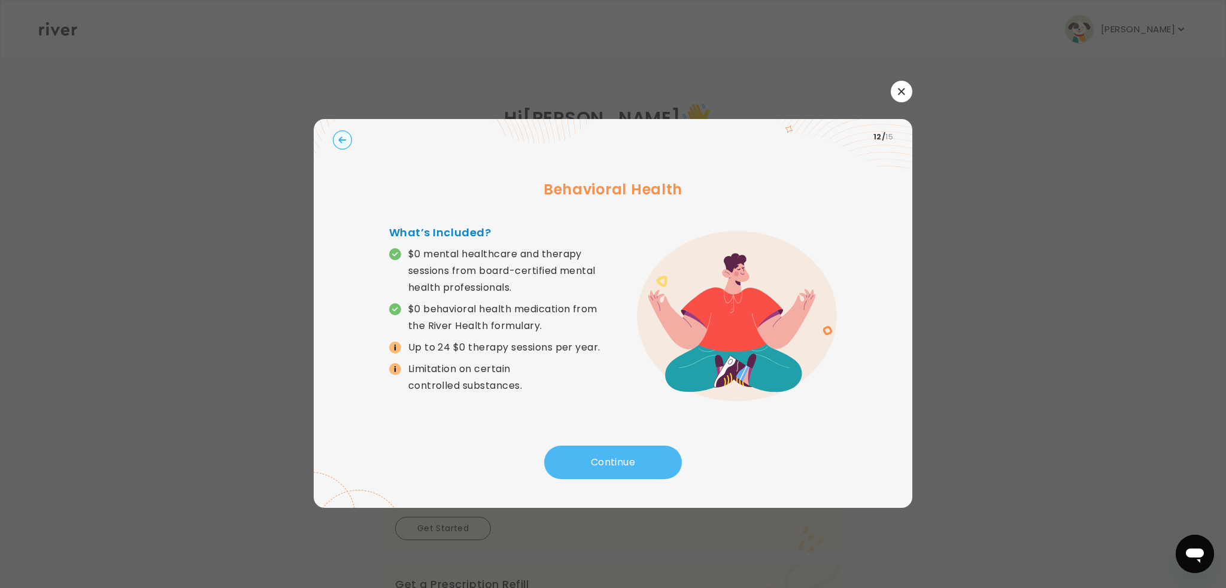
click at [608, 466] on button "Continue" at bounding box center [613, 463] width 138 height 34
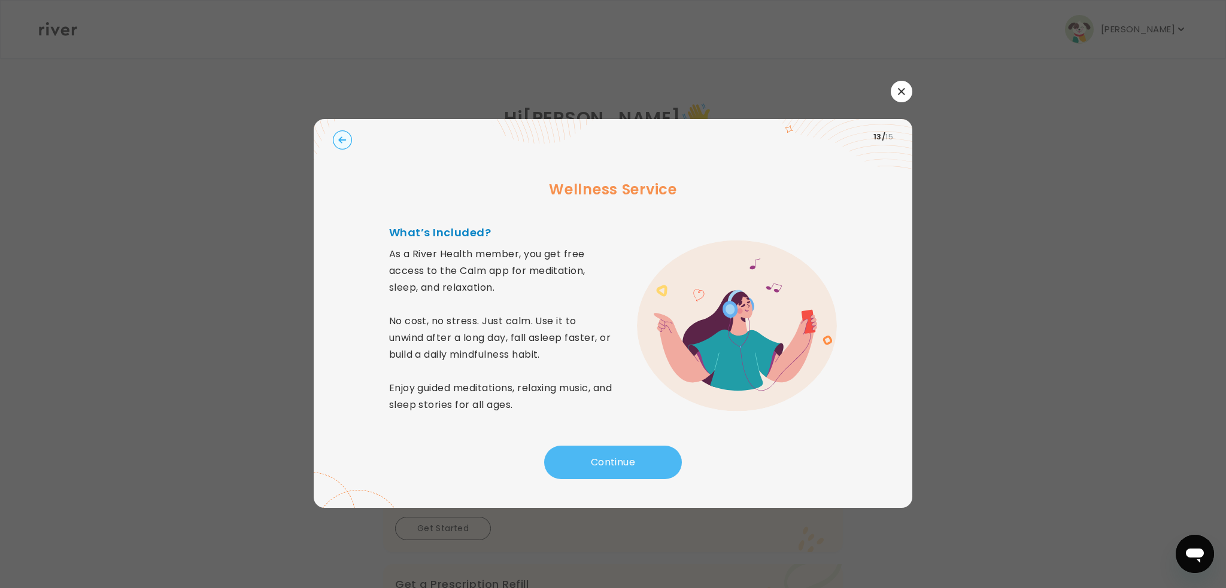
click at [608, 466] on button "Continue" at bounding box center [613, 463] width 138 height 34
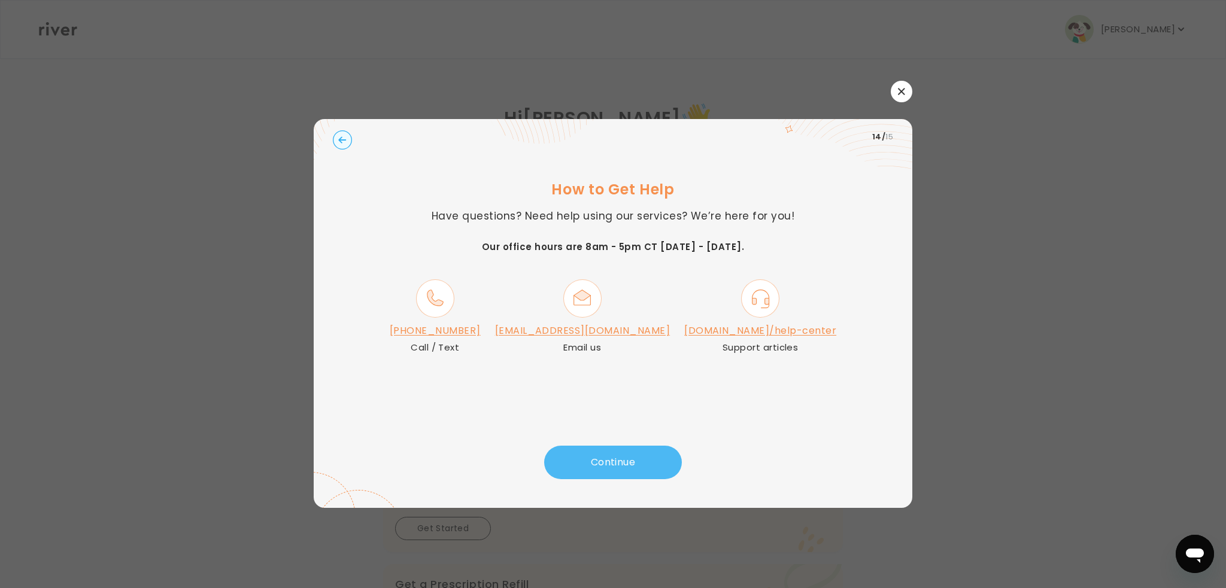
click at [608, 466] on button "Continue" at bounding box center [613, 463] width 138 height 34
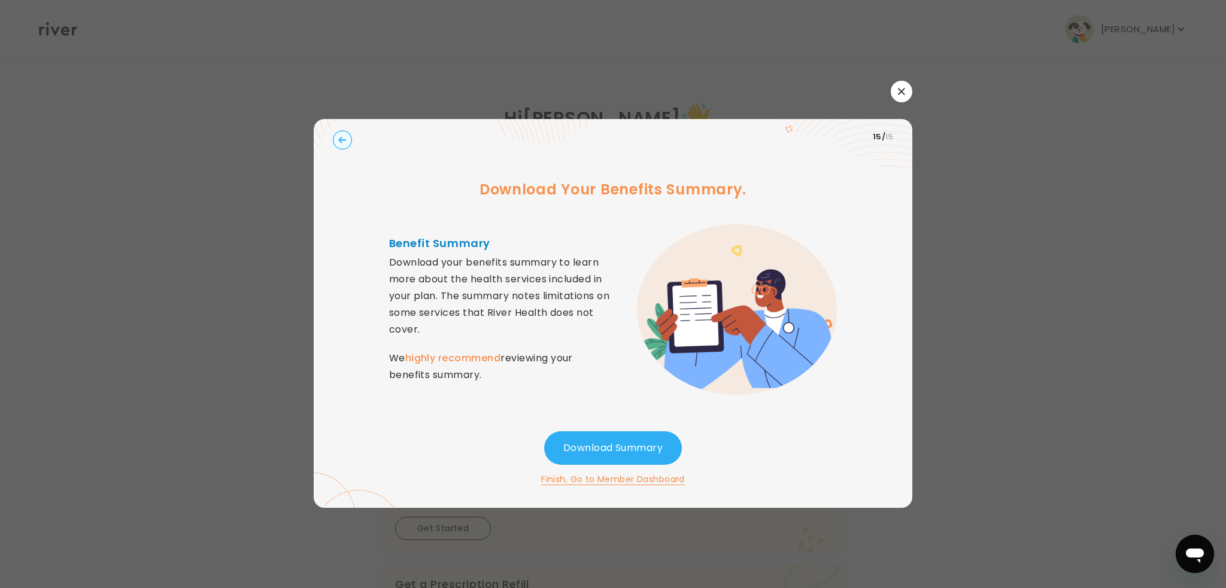
click at [899, 90] on icon "button" at bounding box center [901, 91] width 7 height 7
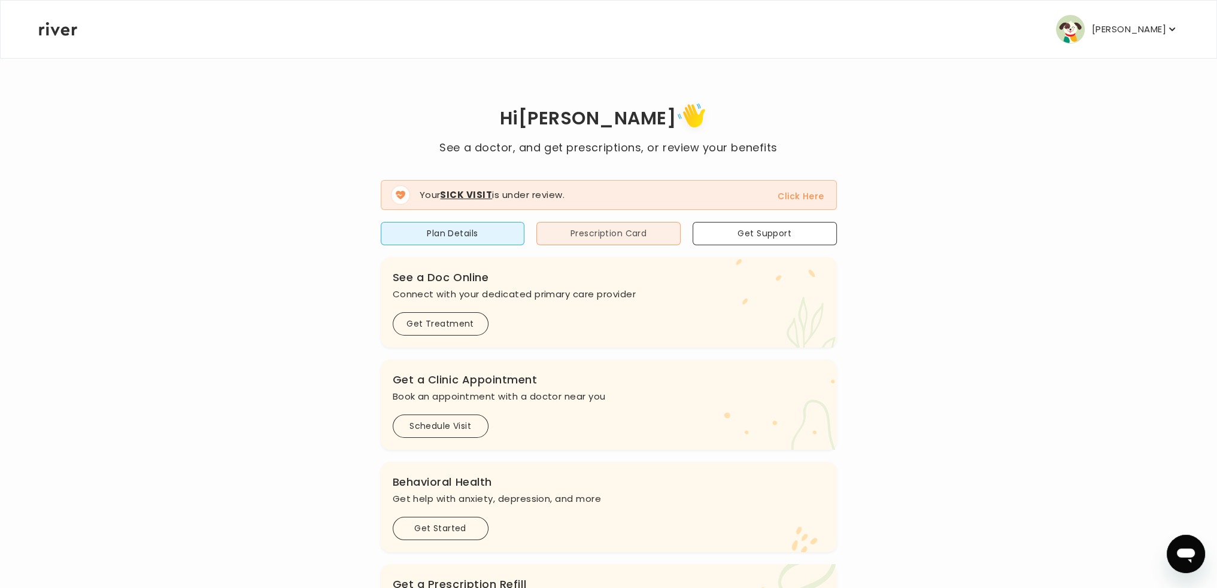
click at [597, 238] on button "Prescription Card" at bounding box center [608, 233] width 144 height 23
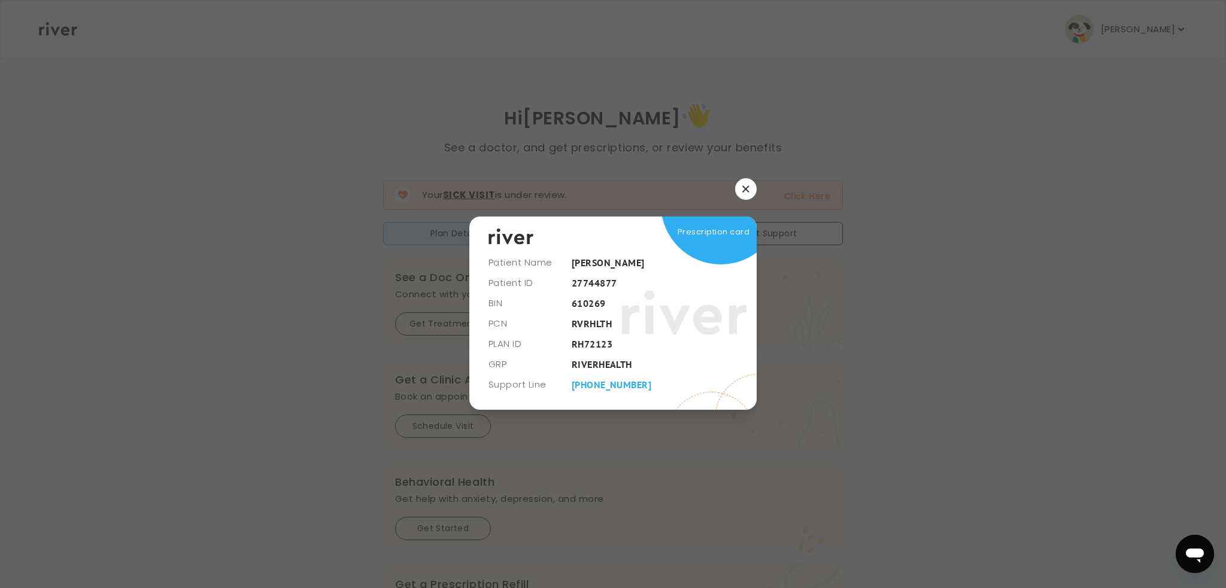
click at [749, 189] on button "button" at bounding box center [746, 189] width 22 height 22
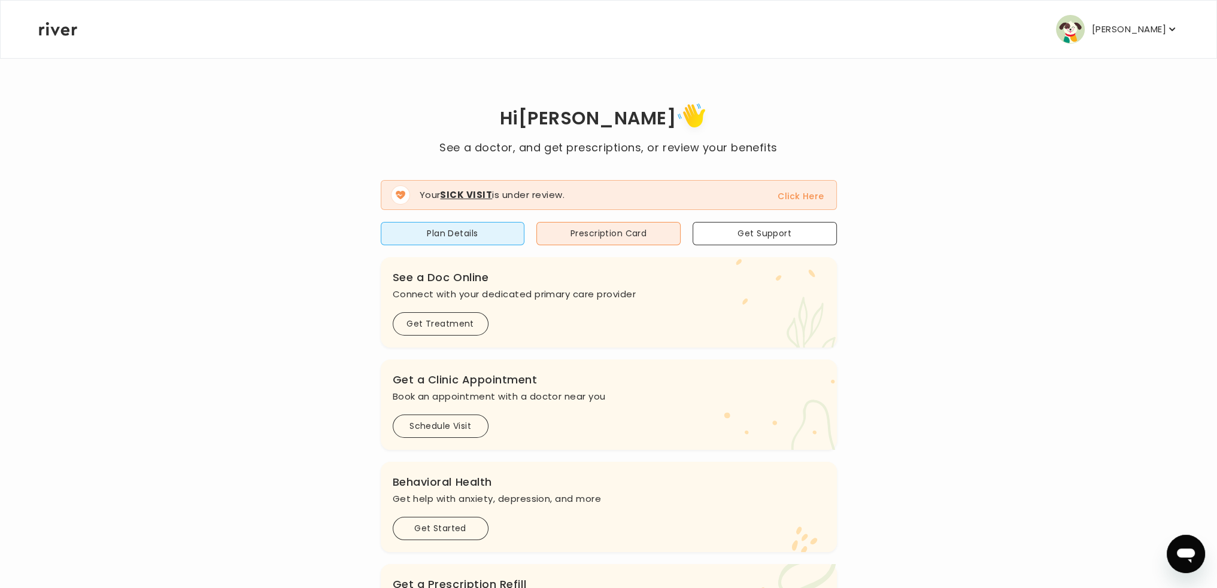
click at [798, 195] on button "Click Here" at bounding box center [800, 196] width 46 height 14
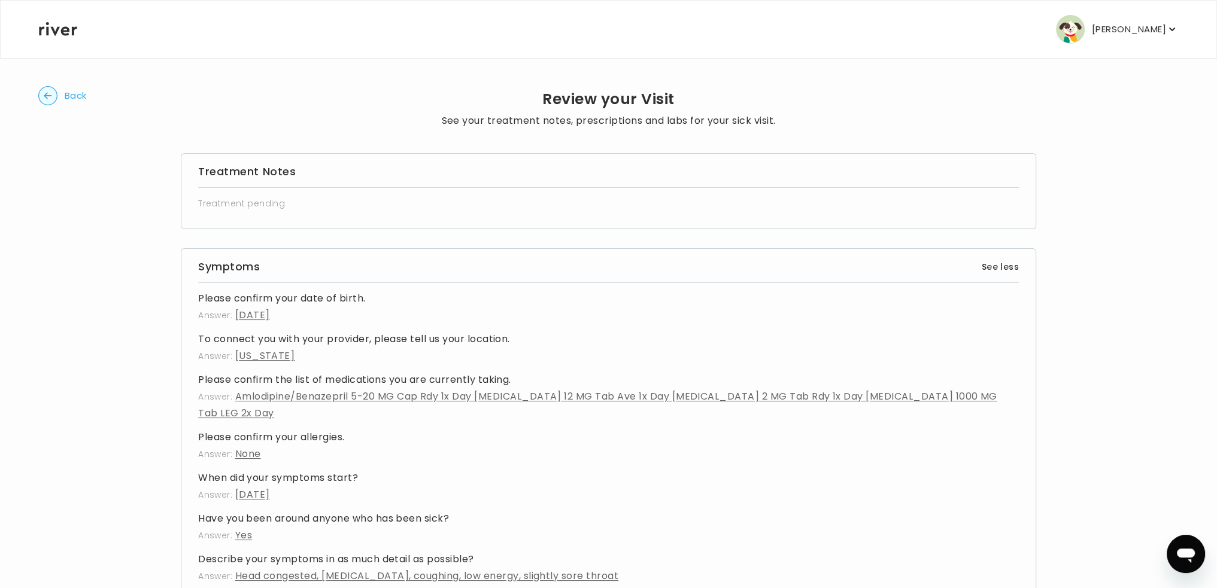
click at [80, 96] on span "Back" at bounding box center [76, 95] width 22 height 17
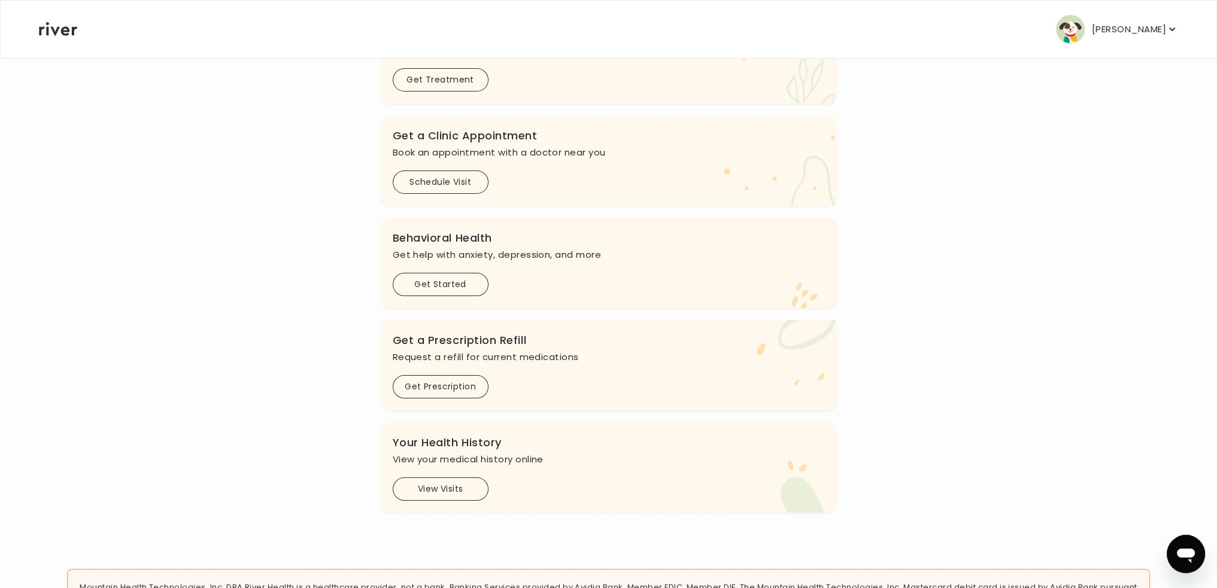
scroll to position [144, 0]
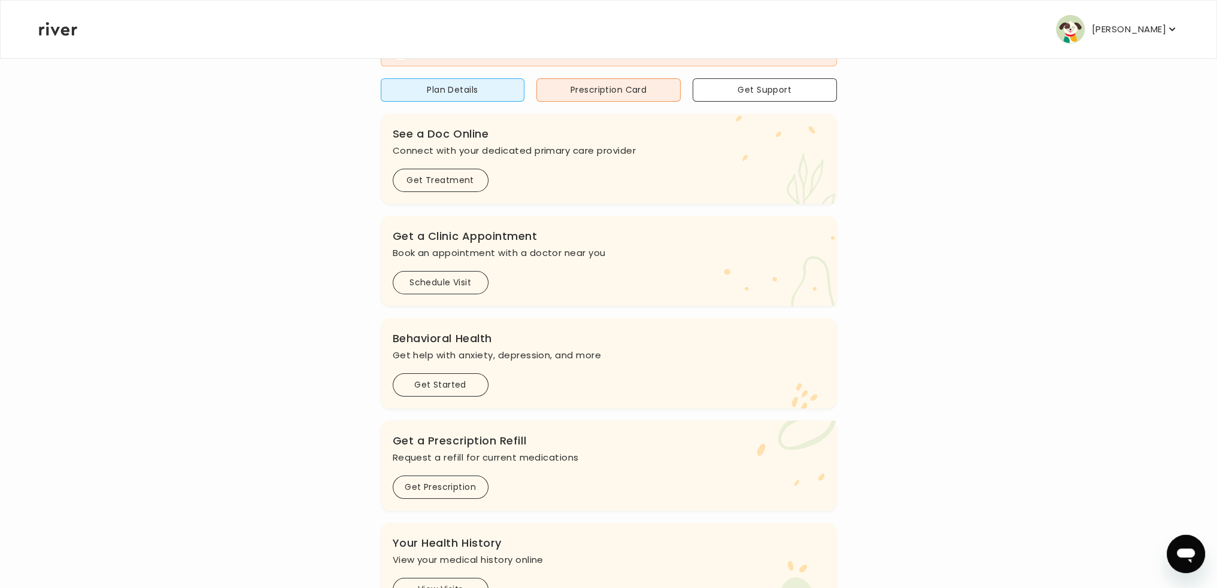
click at [1141, 26] on p "Scott Thumann" at bounding box center [1129, 29] width 74 height 17
